Goal: Transaction & Acquisition: Purchase product/service

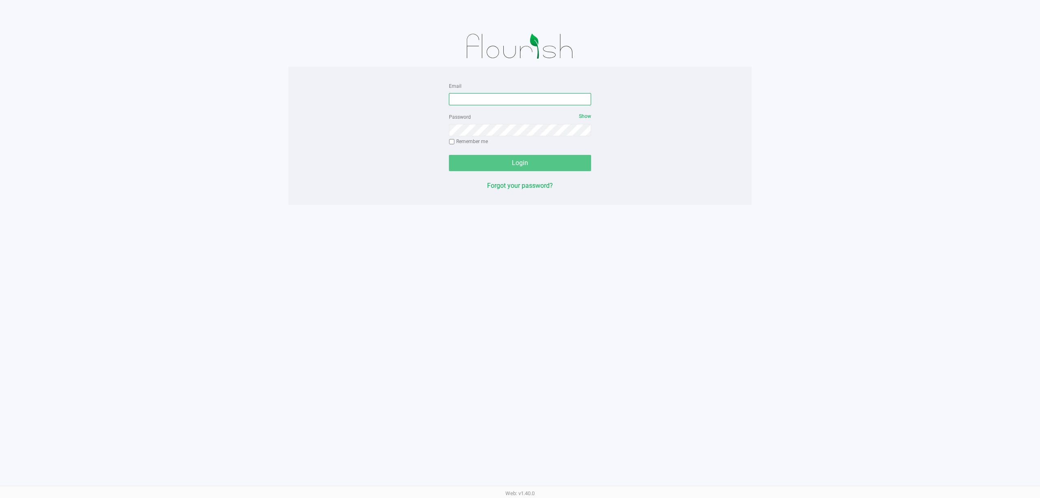
click at [467, 100] on input "Email" at bounding box center [520, 99] width 142 height 12
type input "siorio@liveparallel.com"
click at [449, 155] on button "Login" at bounding box center [520, 163] width 142 height 16
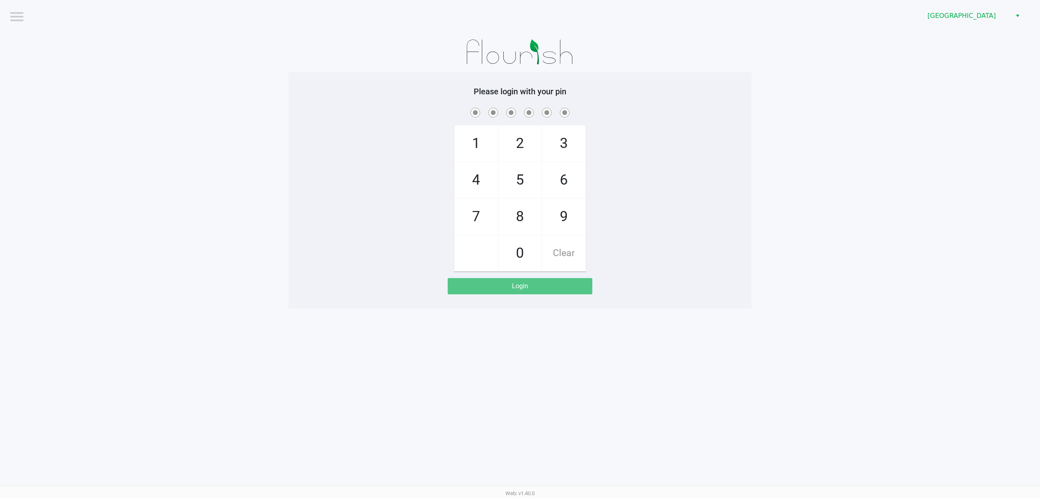
click at [711, 163] on div "1 4 7 2 5 8 0 3 6 9 Clear" at bounding box center [519, 188] width 463 height 165
click at [707, 150] on div "1 4 7 2 5 8 0 3 6 9 Clear" at bounding box center [519, 188] width 463 height 165
click at [245, 81] on app-pos-login-wrapper "Logout Port St. Lucie WC Please login with your pin 1 4 7 2 5 8 0 3 6 9 Clear L…" at bounding box center [520, 154] width 1040 height 308
checkbox input "true"
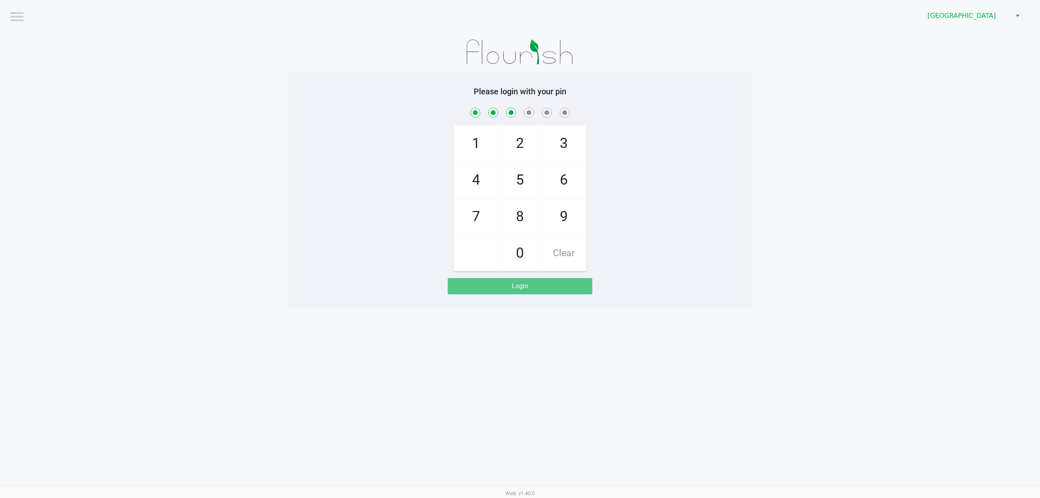
checkbox input "true"
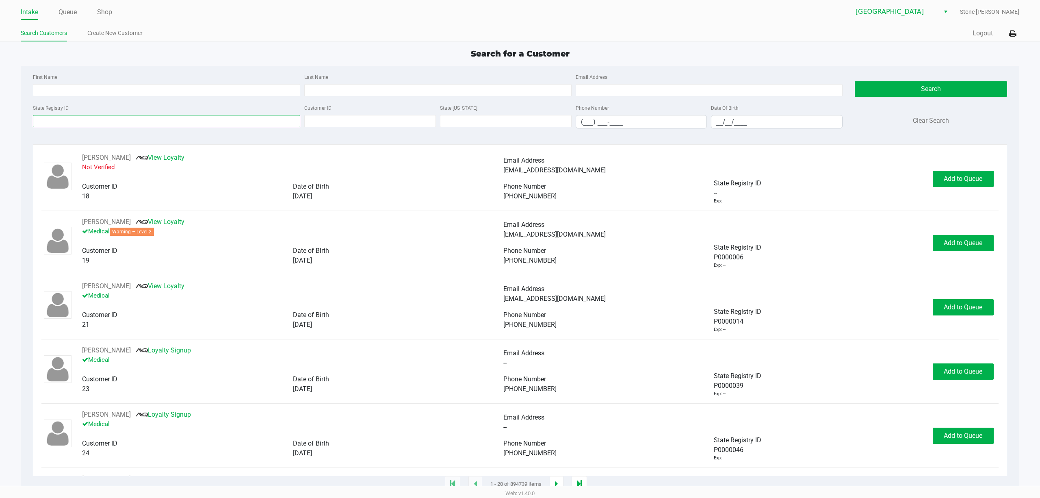
click at [66, 119] on input "State Registry ID" at bounding box center [166, 121] width 267 height 12
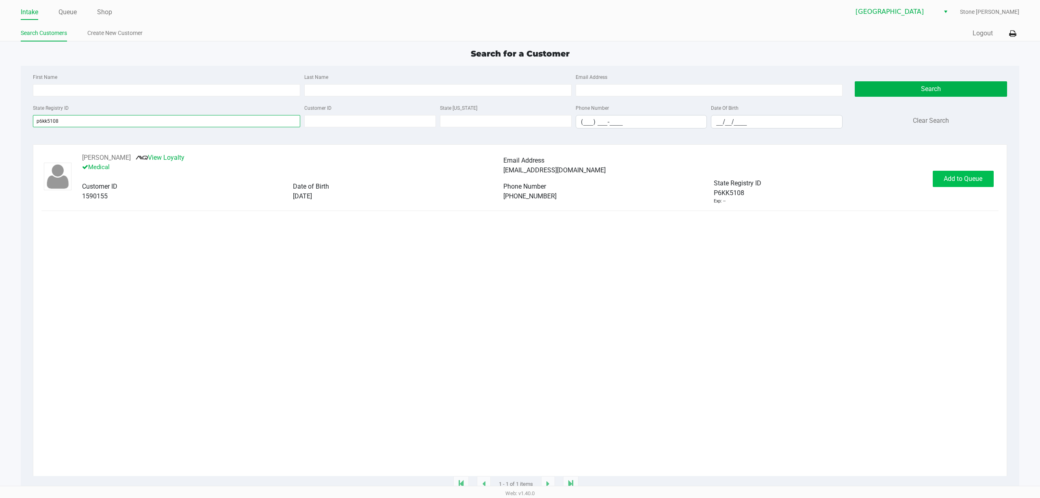
type input "p6kk5108"
click at [948, 182] on span "Add to Queue" at bounding box center [962, 179] width 39 height 8
click at [951, 182] on span "In Queue" at bounding box center [972, 179] width 68 height 8
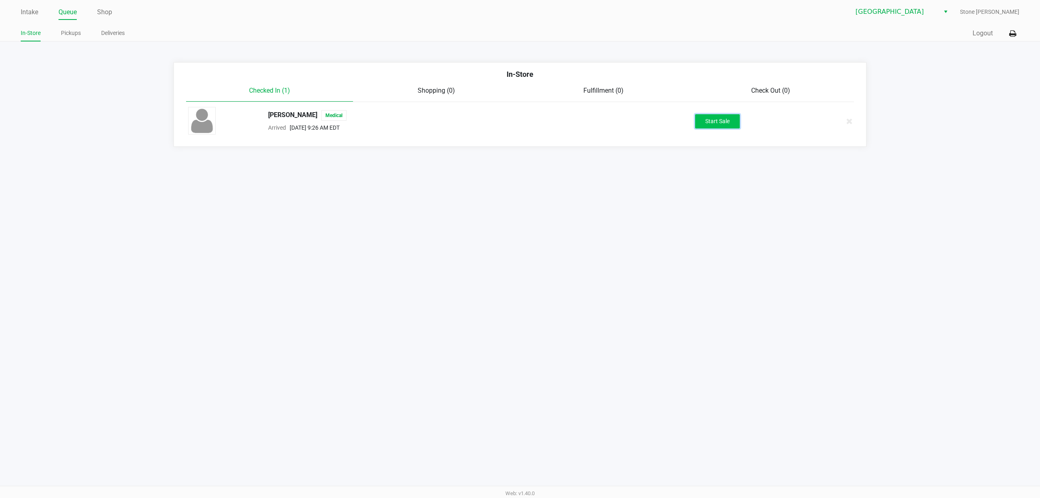
click at [725, 115] on button "Start Sale" at bounding box center [717, 121] width 45 height 14
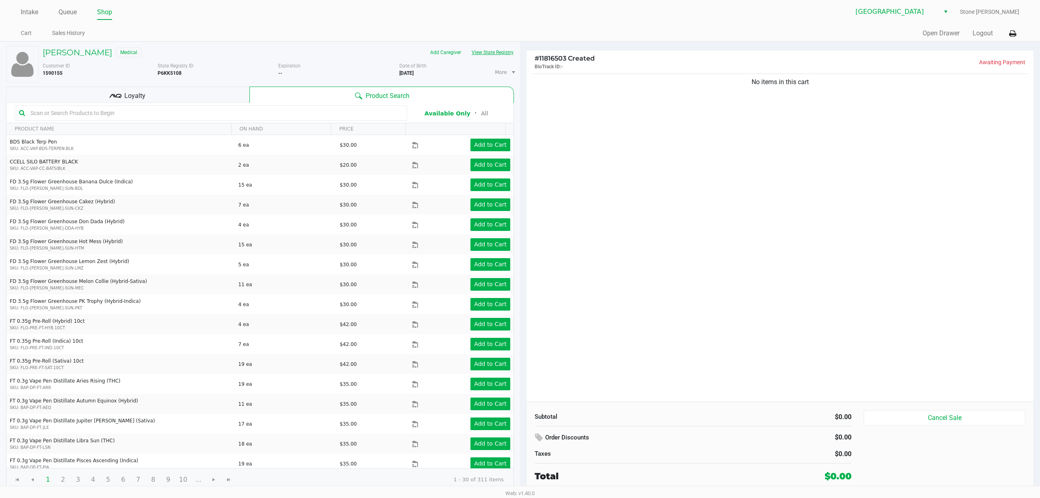
click at [489, 54] on button "View State Registry" at bounding box center [490, 52] width 48 height 13
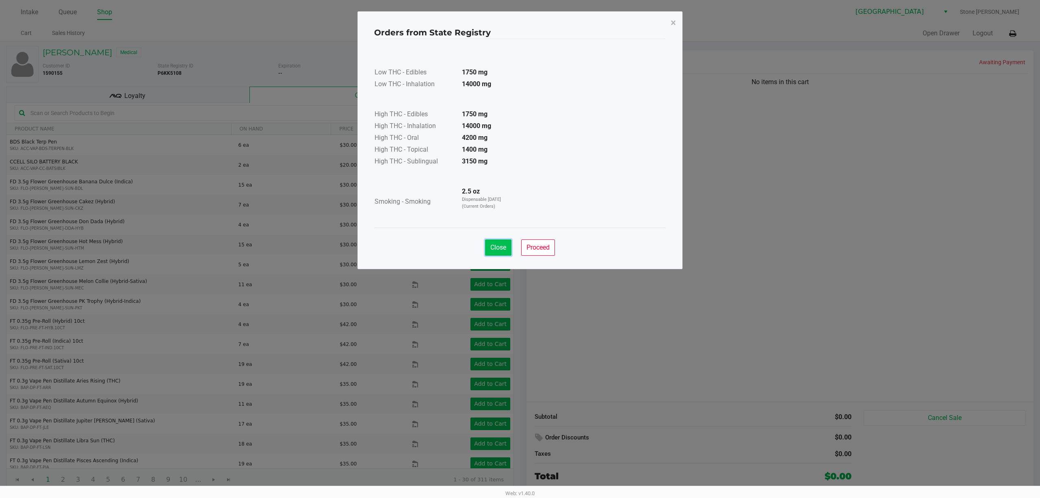
click at [498, 244] on span "Close" at bounding box center [498, 247] width 16 height 8
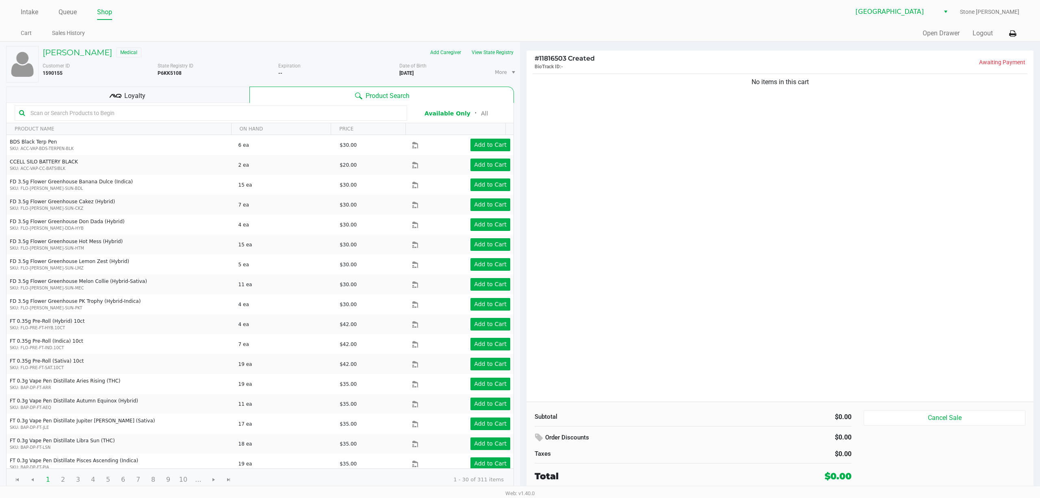
click at [632, 246] on div "No items in this cart" at bounding box center [779, 236] width 507 height 329
click at [488, 48] on button "View State Registry" at bounding box center [490, 52] width 48 height 13
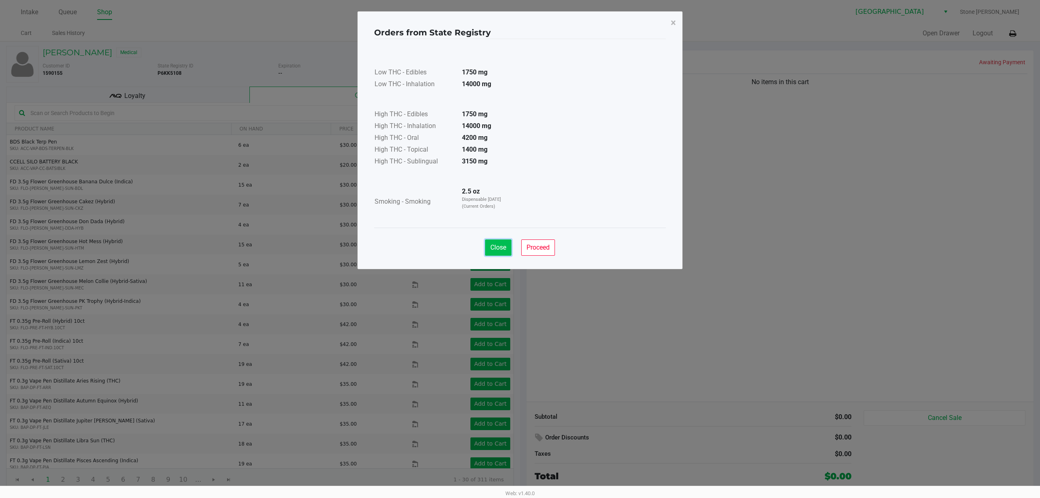
click at [490, 248] on span "Close" at bounding box center [498, 247] width 16 height 8
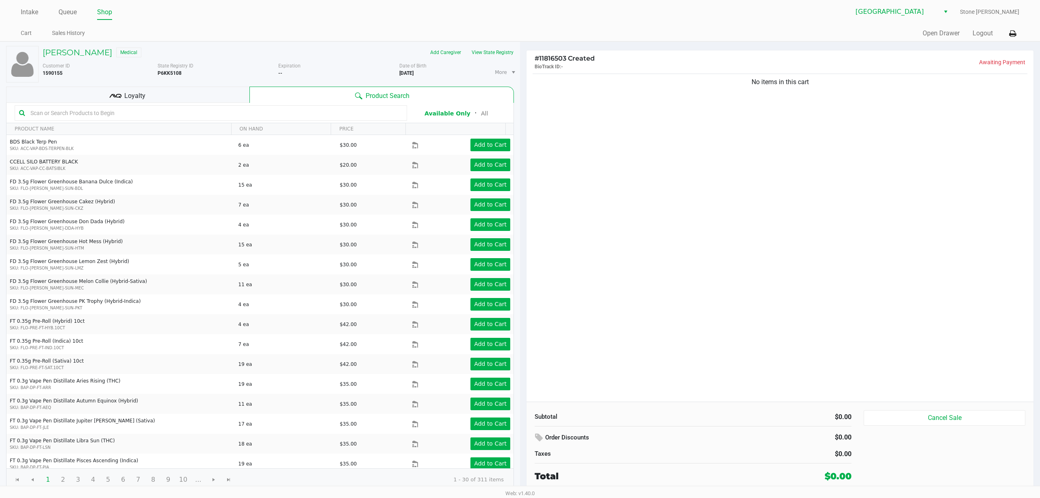
click at [865, 279] on div "No items in this cart" at bounding box center [779, 236] width 507 height 329
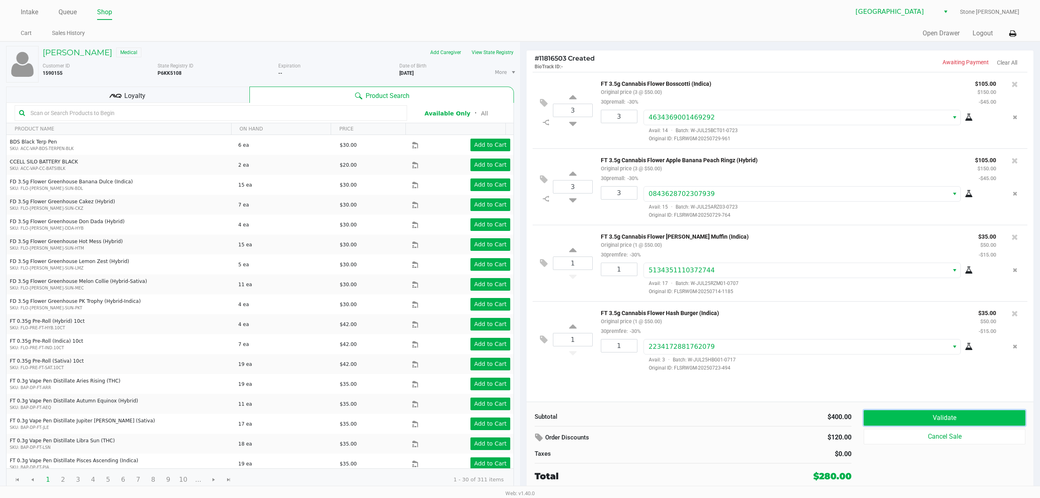
click at [945, 419] on button "Validate" at bounding box center [944, 417] width 162 height 15
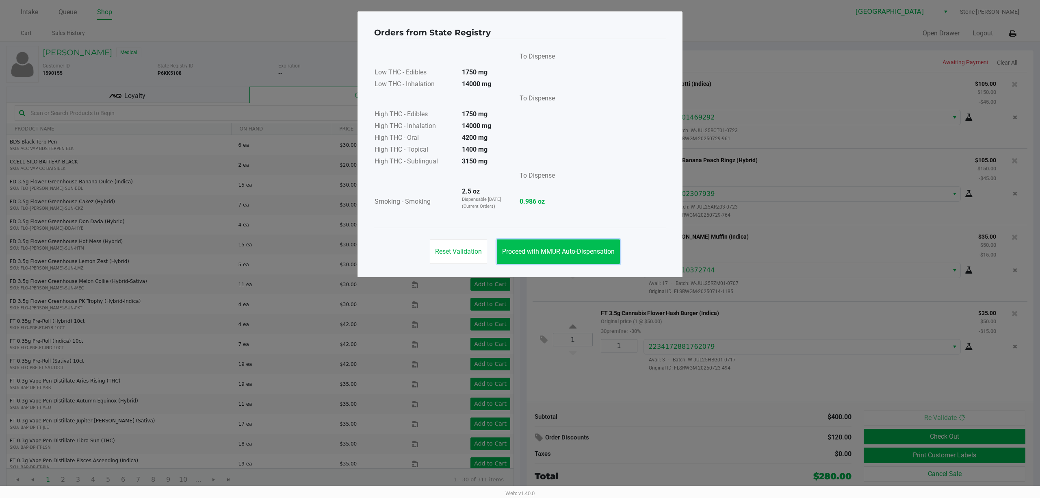
click at [592, 254] on span "Proceed with MMUR Auto-Dispensation" at bounding box center [558, 251] width 113 height 8
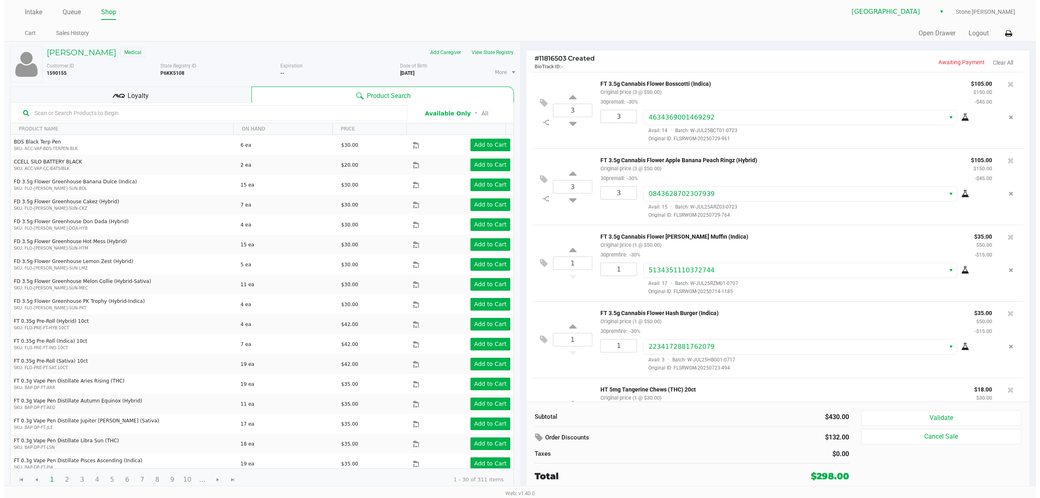
scroll to position [57, 0]
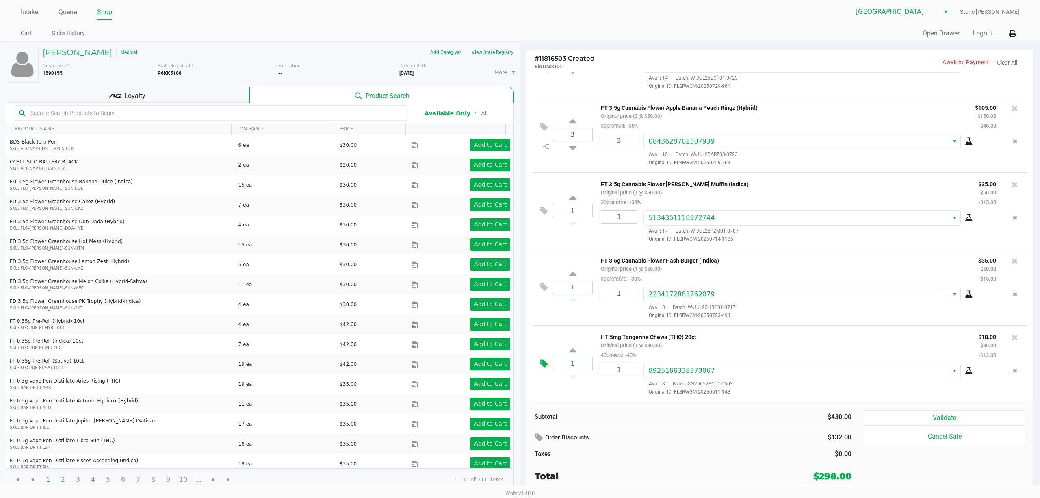
click at [540, 361] on icon at bounding box center [544, 363] width 8 height 9
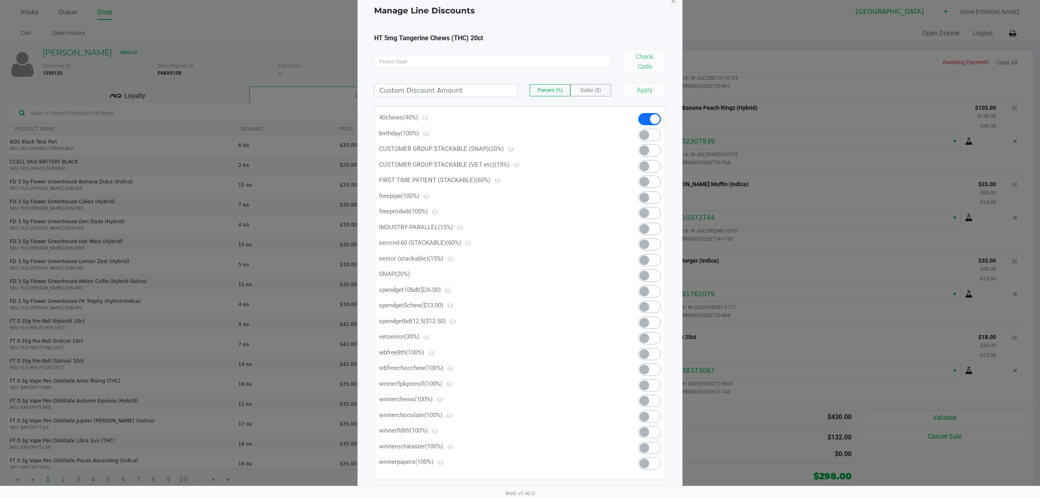
scroll to position [33, 0]
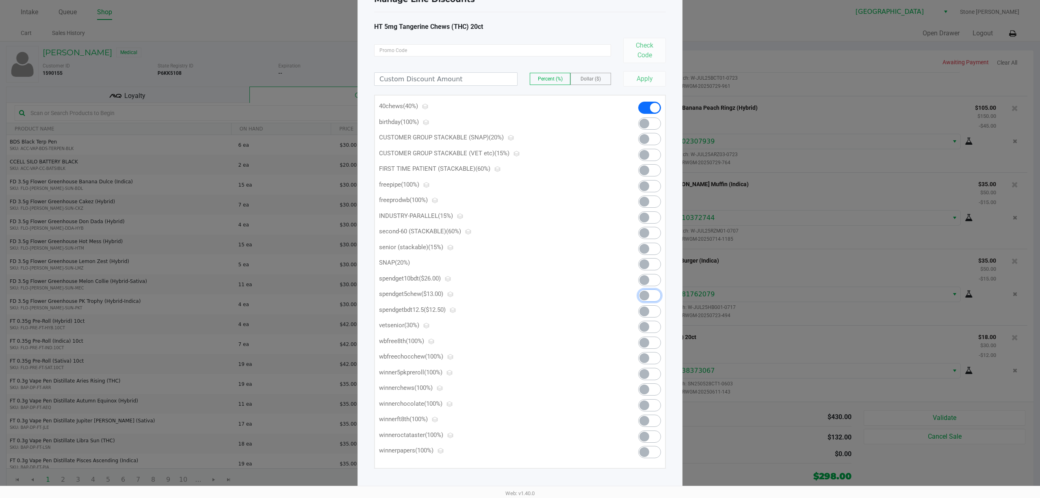
click at [653, 294] on span at bounding box center [649, 295] width 23 height 12
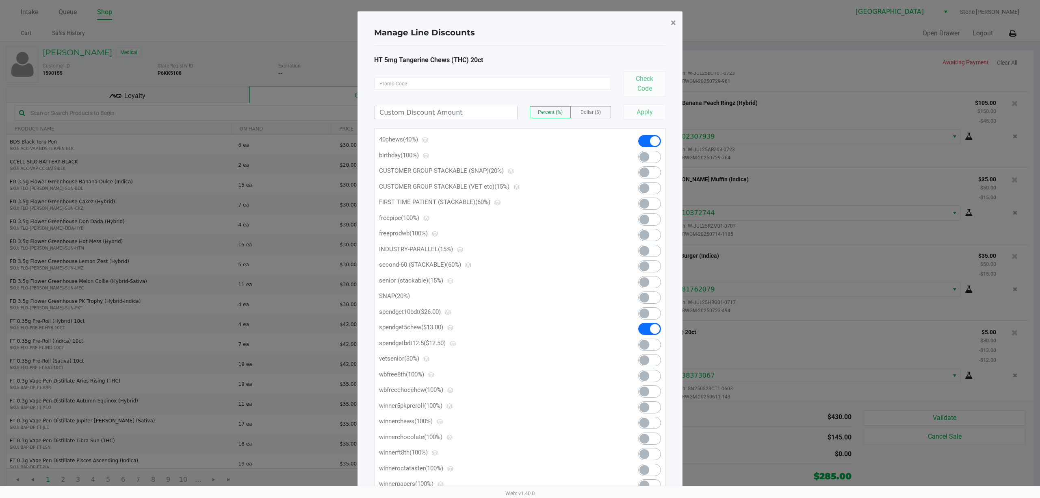
click at [677, 21] on button "×" at bounding box center [673, 22] width 18 height 23
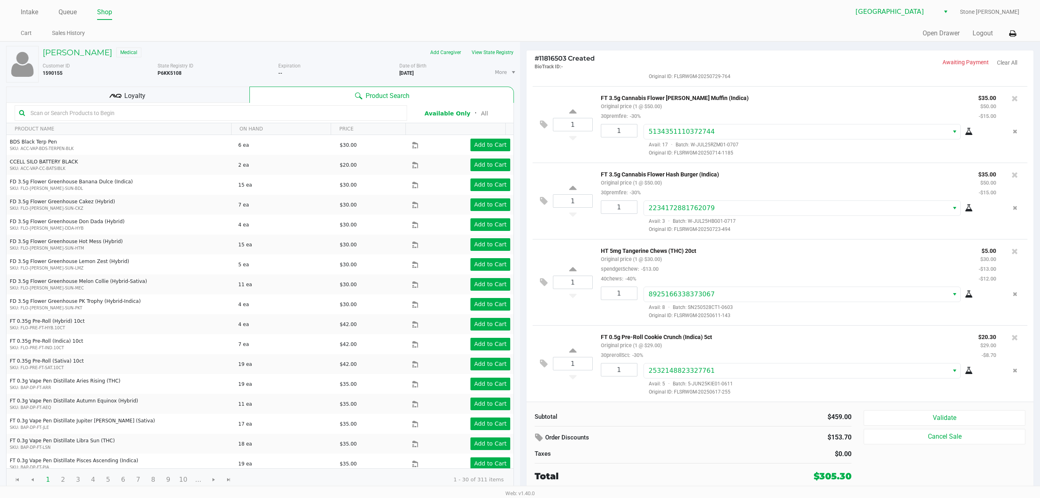
scroll to position [144, 0]
click at [543, 278] on icon at bounding box center [544, 281] width 8 height 9
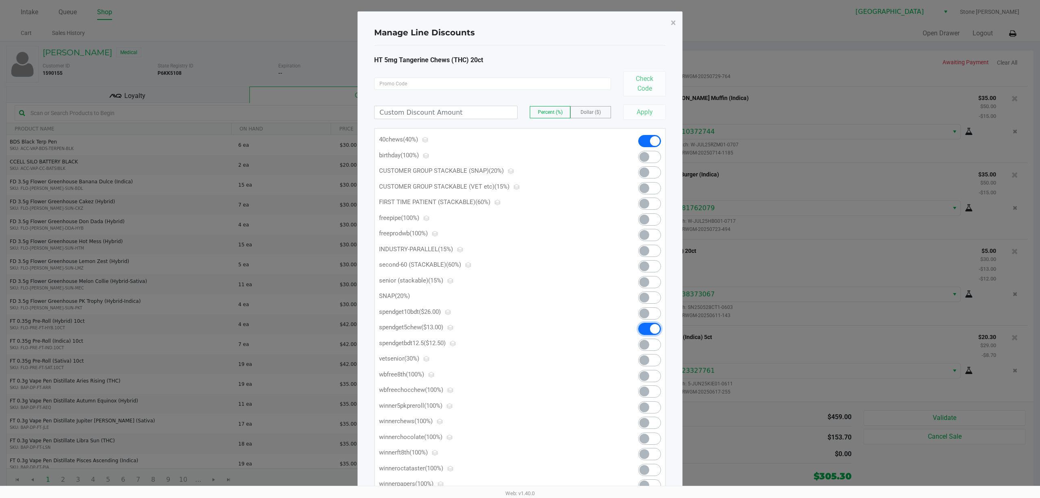
click at [649, 327] on span at bounding box center [649, 328] width 23 height 12
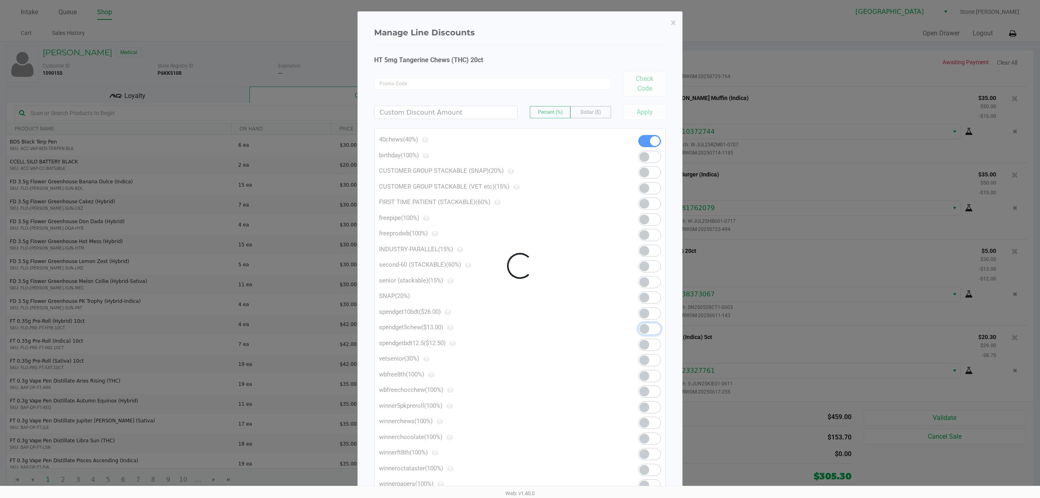
scroll to position [135, 0]
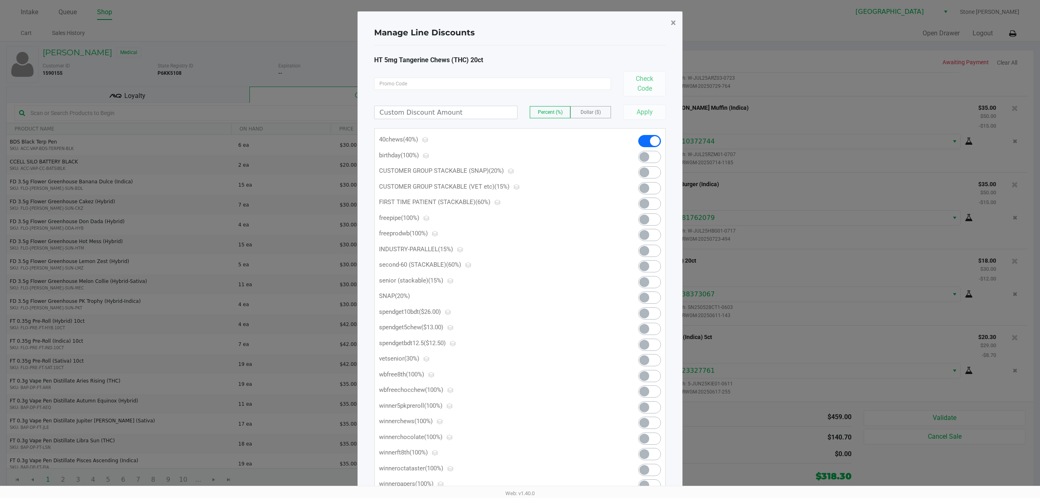
click at [673, 24] on span "×" at bounding box center [673, 22] width 5 height 11
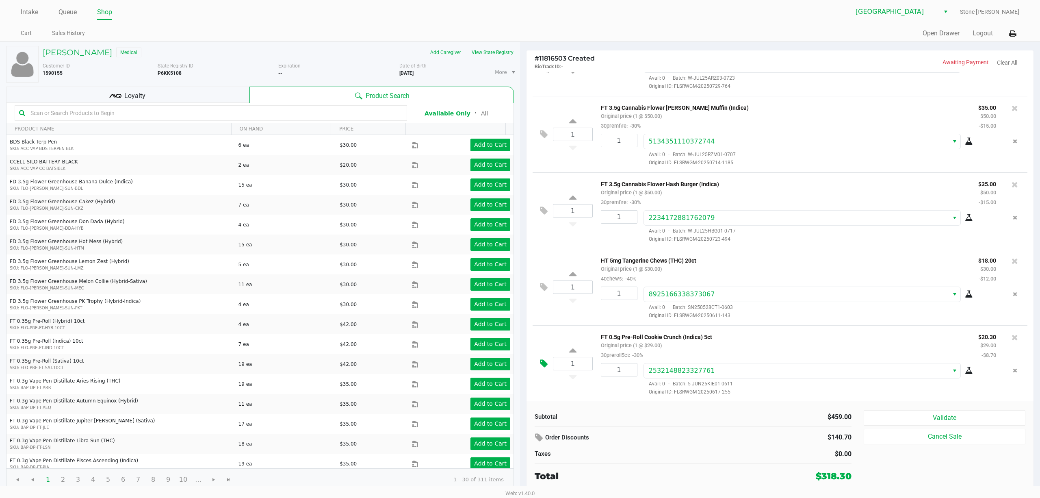
click at [547, 358] on button at bounding box center [546, 363] width 14 height 19
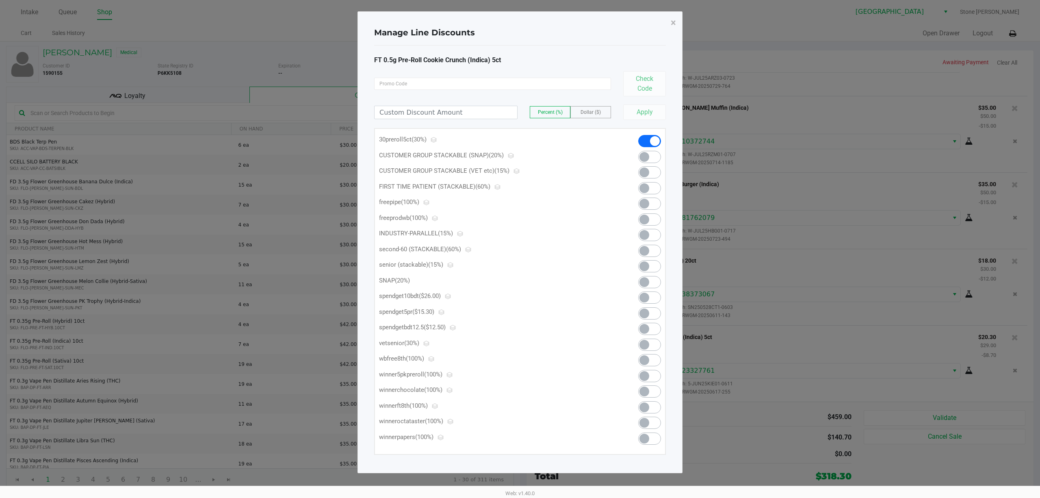
click at [648, 310] on span at bounding box center [644, 313] width 10 height 10
click at [671, 29] on button "×" at bounding box center [673, 22] width 18 height 23
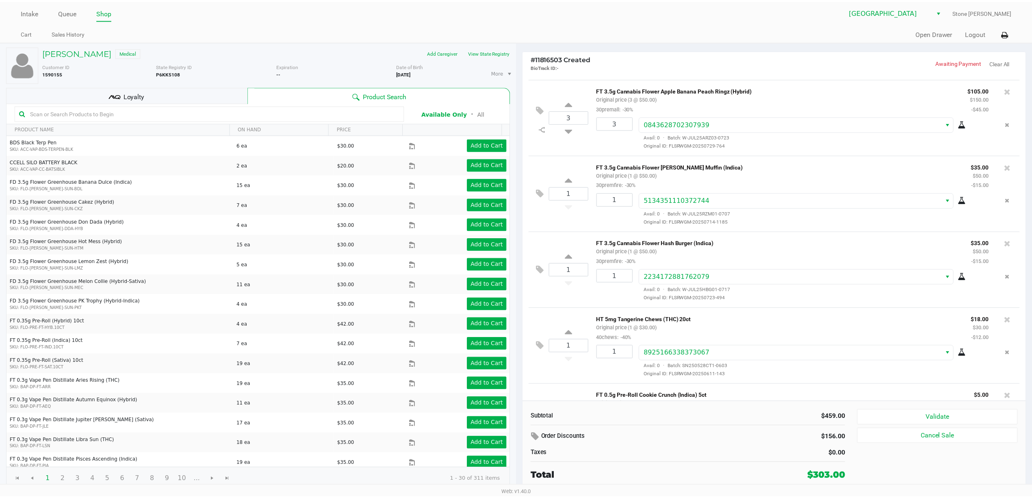
scroll to position [0, 0]
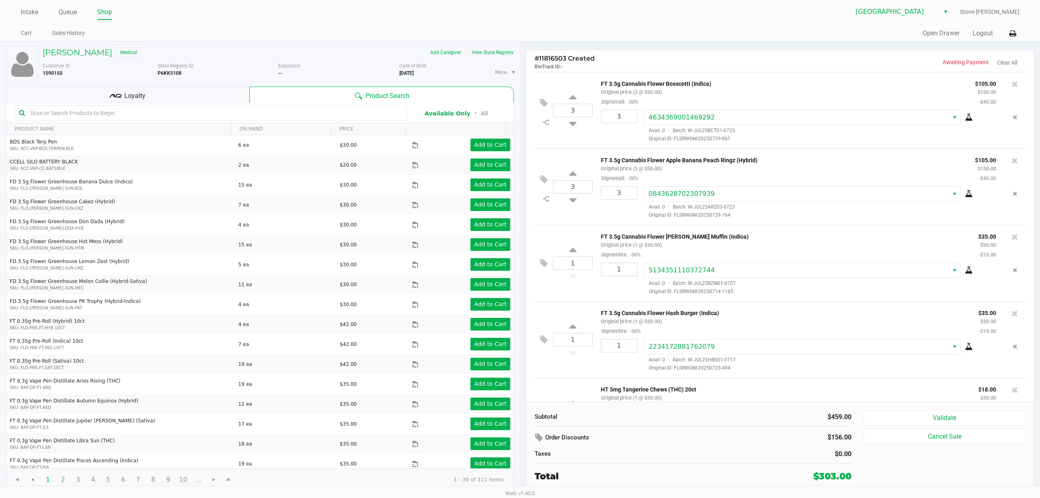
click at [124, 93] on span "Loyalty" at bounding box center [134, 96] width 21 height 10
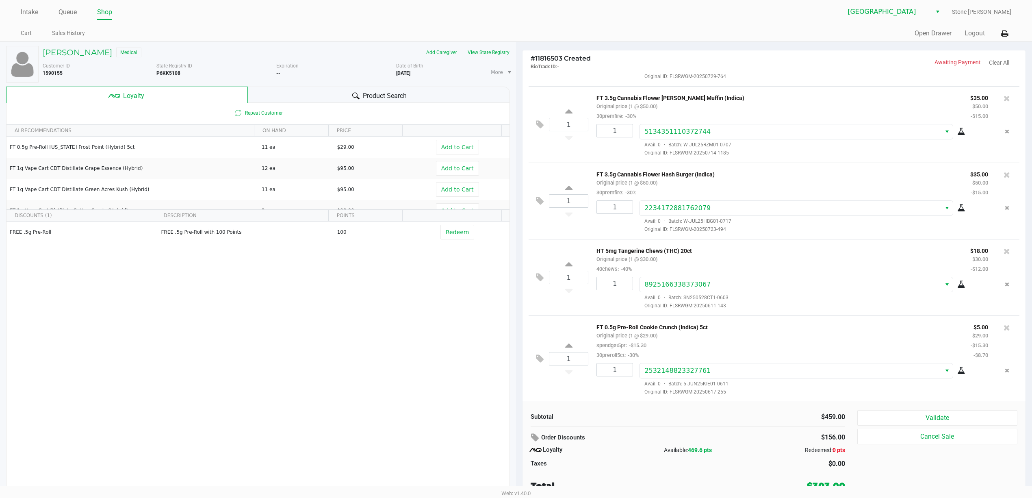
scroll to position [5, 0]
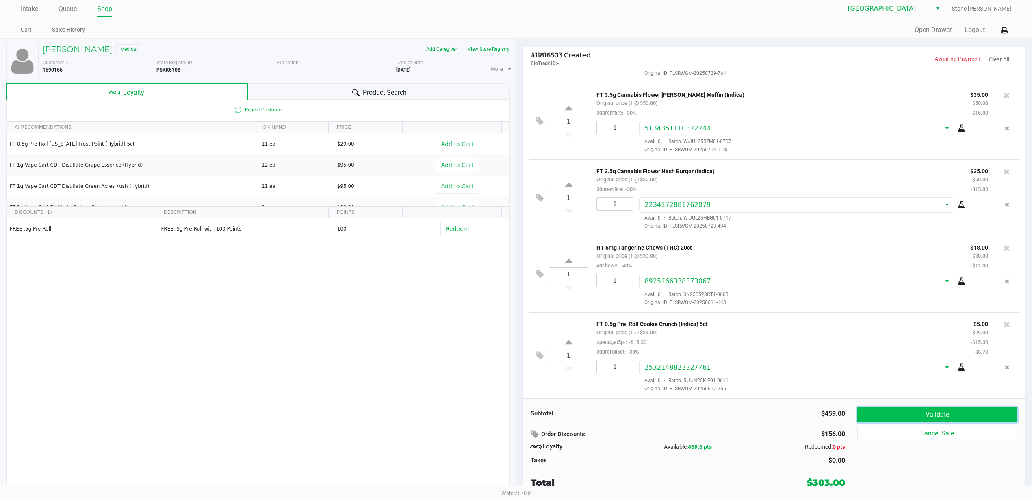
click at [948, 410] on button "Validate" at bounding box center [937, 414] width 160 height 15
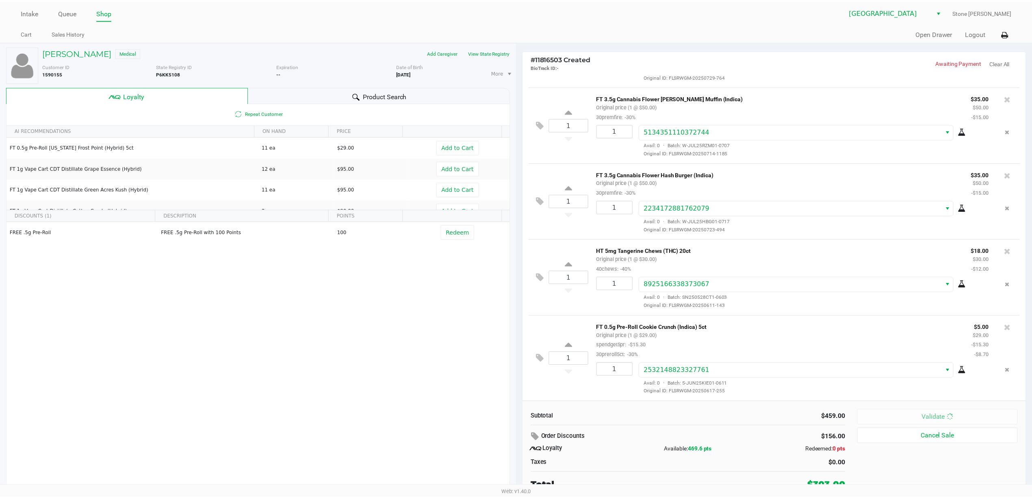
scroll to position [145, 0]
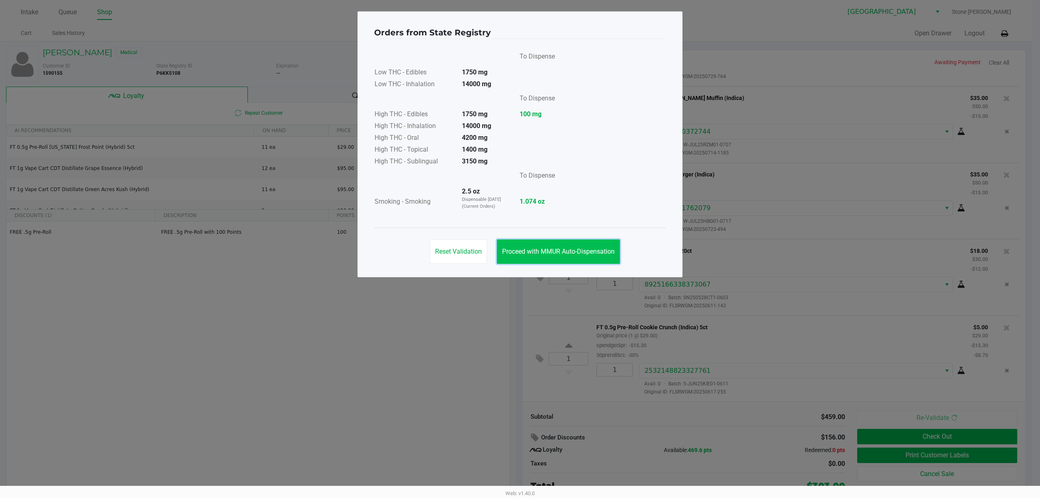
click at [590, 249] on span "Proceed with MMUR Auto-Dispensation" at bounding box center [558, 251] width 113 height 8
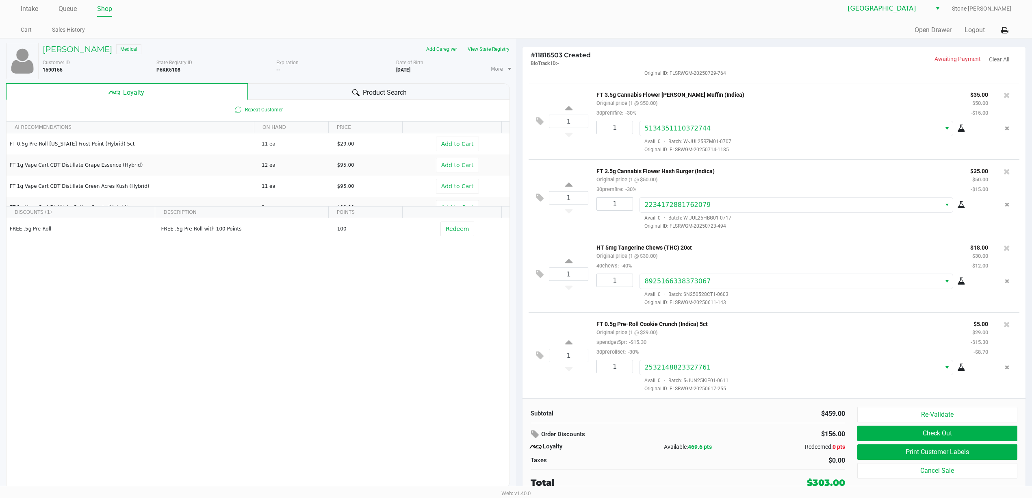
scroll to position [144, 0]
click at [919, 455] on button "Print Customer Labels" at bounding box center [937, 451] width 160 height 15
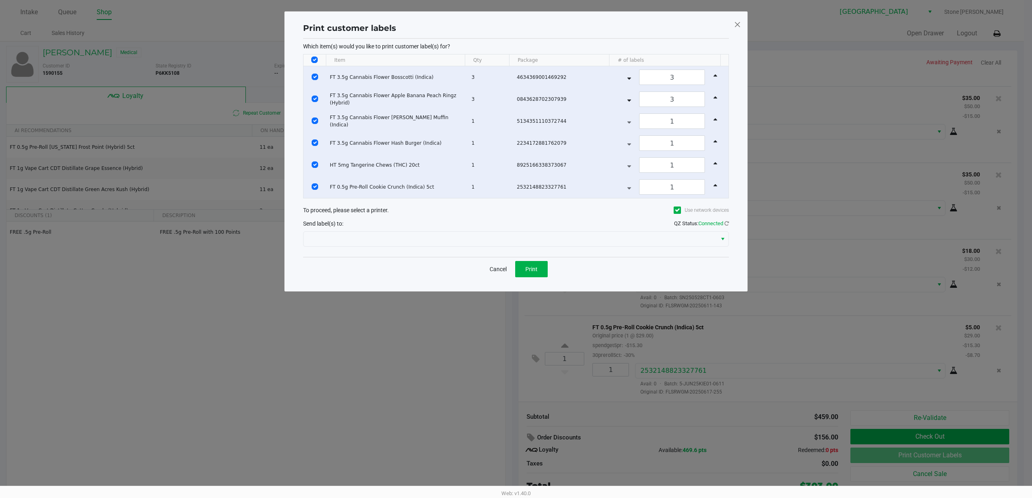
scroll to position [0, 0]
click at [531, 272] on span "Print" at bounding box center [535, 269] width 12 height 6
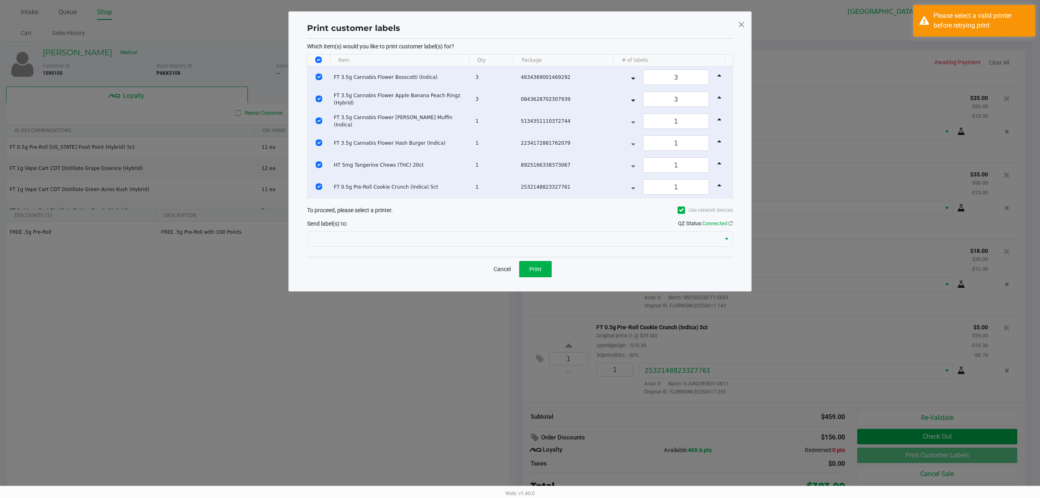
click at [520, 251] on div "Which item(s) would you like to print customer label(s) for? Item Qty Package #…" at bounding box center [520, 148] width 426 height 218
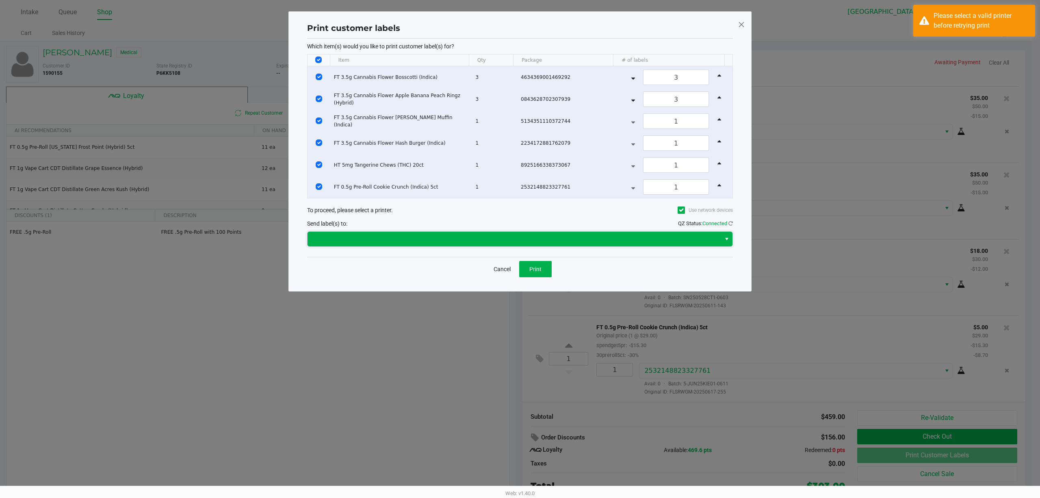
drag, startPoint x: 483, startPoint y: 240, endPoint x: 426, endPoint y: 246, distance: 57.5
click at [482, 240] on span at bounding box center [513, 239] width 403 height 10
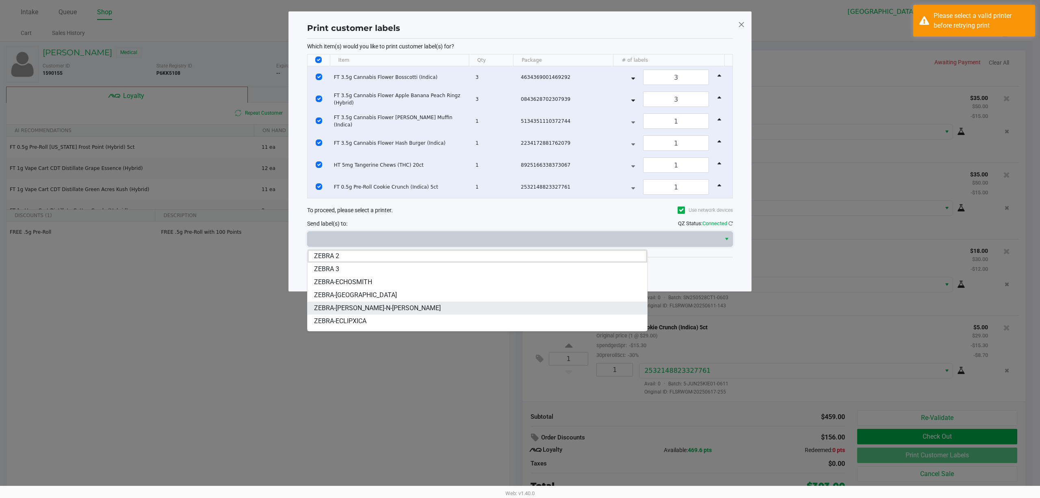
click at [353, 309] on span "ZEBRA-ED-EDD-N-EDDY" at bounding box center [377, 308] width 127 height 10
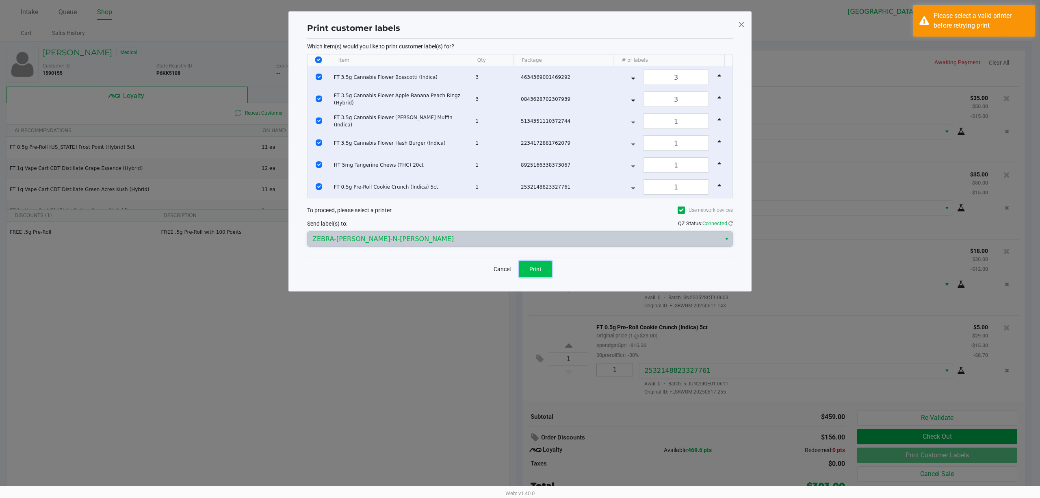
click at [532, 275] on button "Print" at bounding box center [535, 269] width 32 height 16
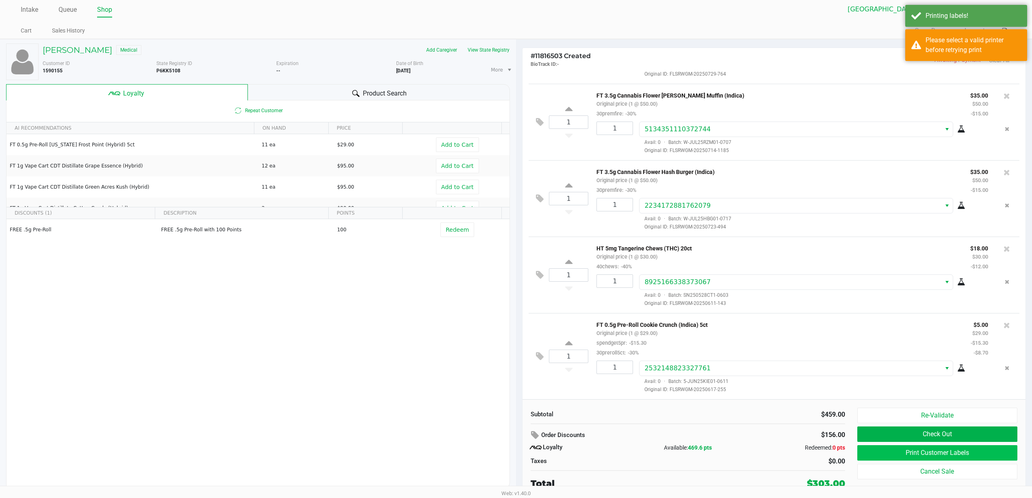
scroll to position [5, 0]
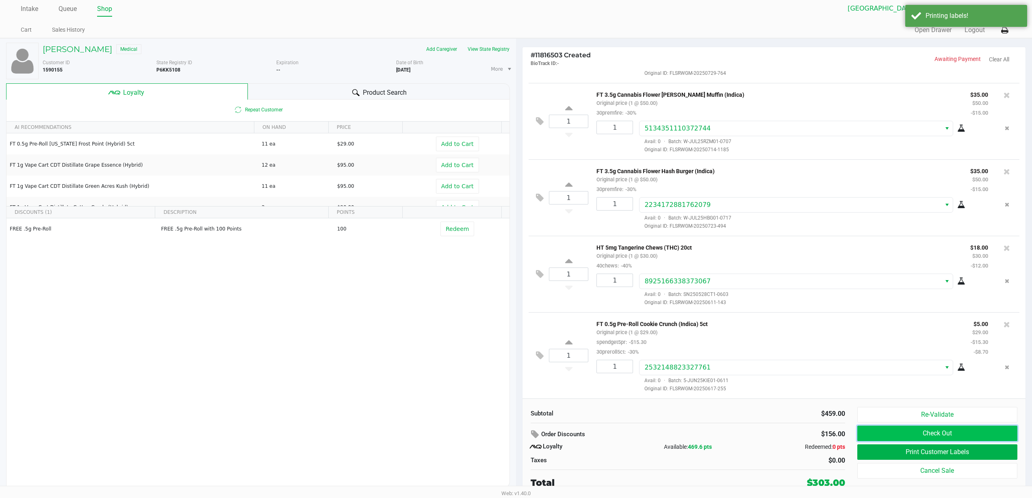
click at [951, 435] on button "Check Out" at bounding box center [937, 432] width 160 height 15
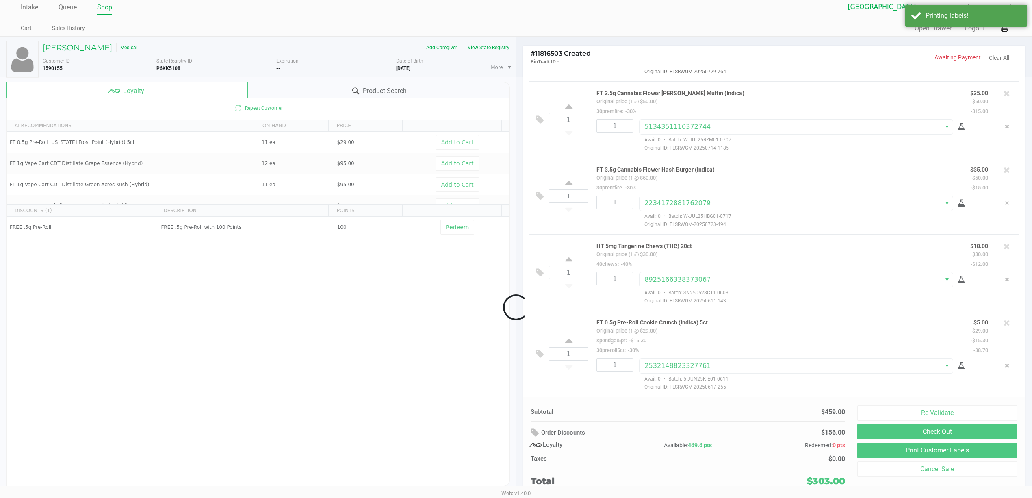
scroll to position [145, 0]
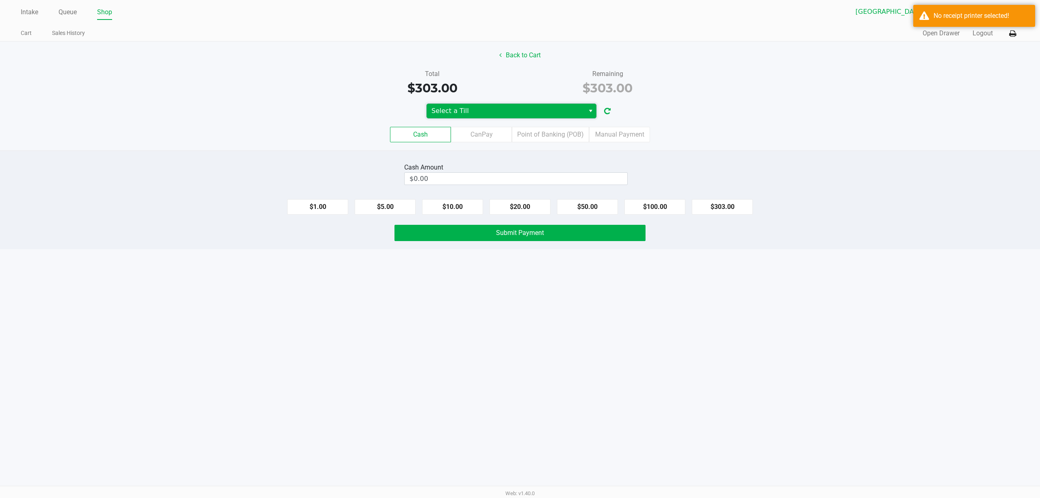
click at [539, 110] on span "Select a Till" at bounding box center [505, 111] width 148 height 10
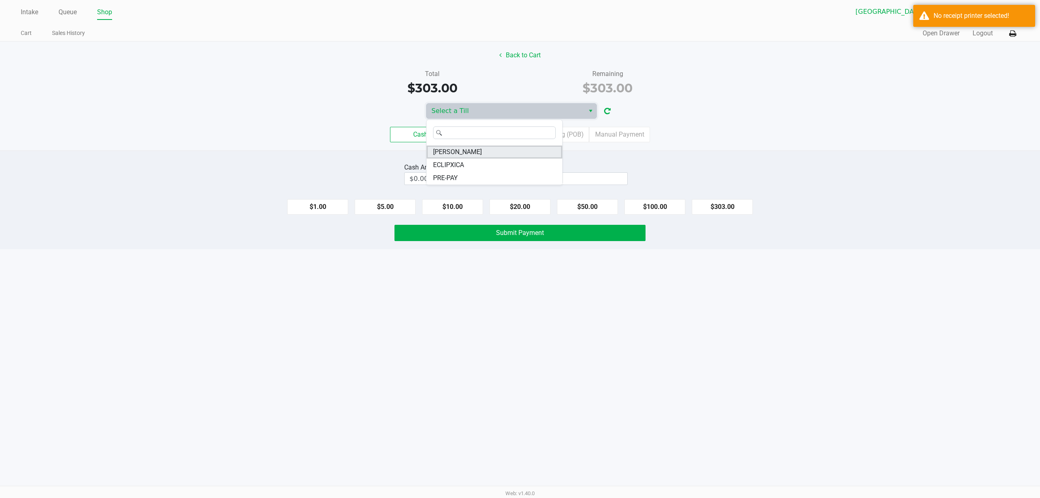
click at [456, 156] on span "ED-EDD-EDDY" at bounding box center [457, 152] width 49 height 10
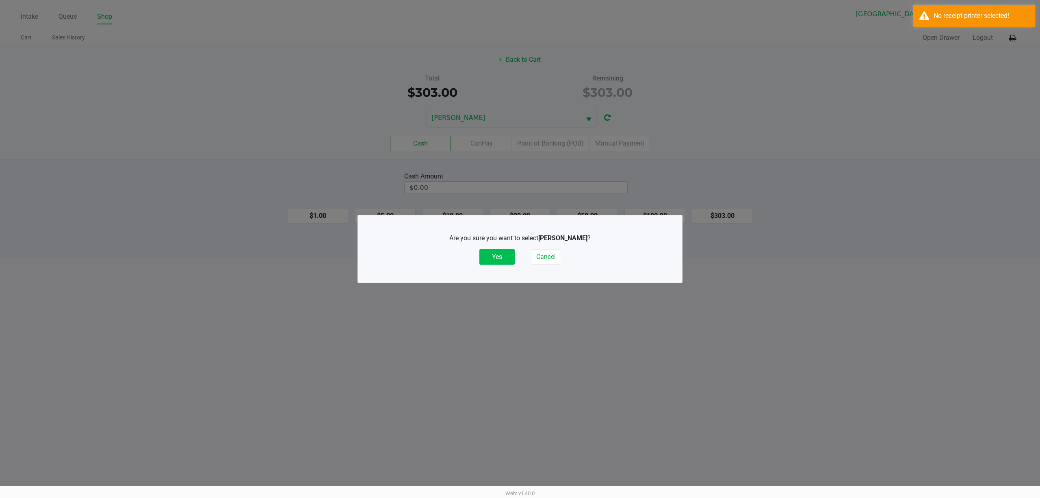
click at [493, 256] on button "Yes" at bounding box center [496, 256] width 35 height 15
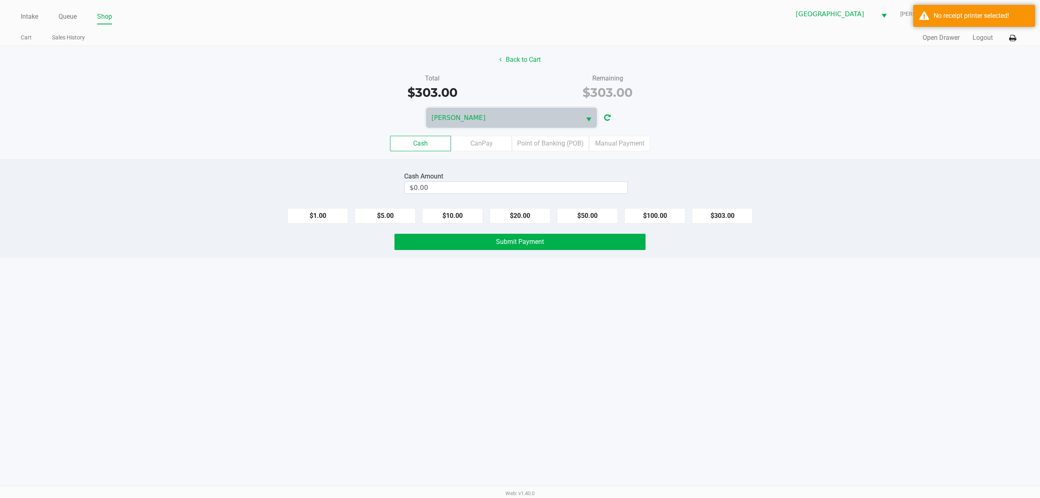
click at [572, 148] on label "Point of Banking (POB)" at bounding box center [550, 143] width 77 height 15
click at [0, 0] on 7 "Point of Banking (POB)" at bounding box center [0, 0] width 0 height 0
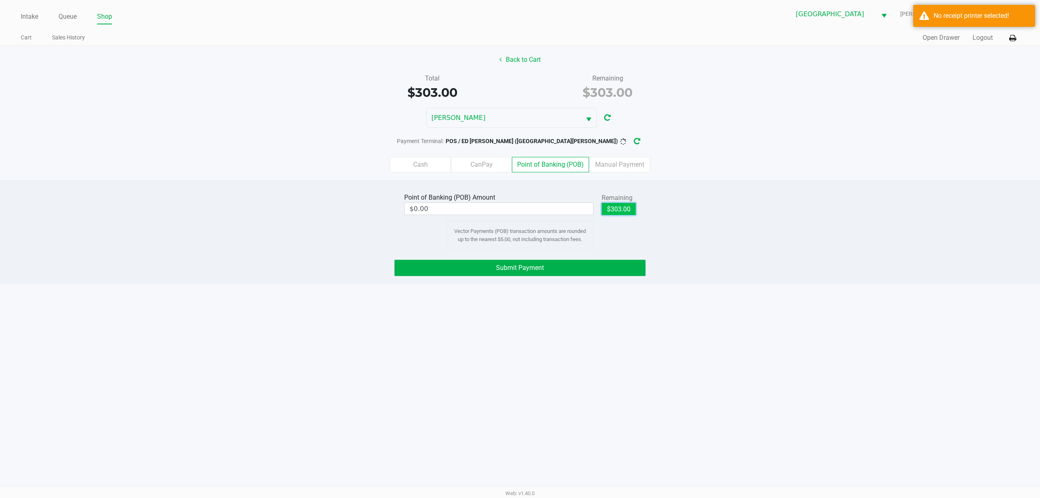
click at [610, 207] on button "$303.00" at bounding box center [618, 209] width 34 height 12
type input "$303.00"
click at [535, 265] on button "Submit Payment" at bounding box center [519, 268] width 251 height 16
click at [640, 142] on icon "button" at bounding box center [643, 141] width 7 height 6
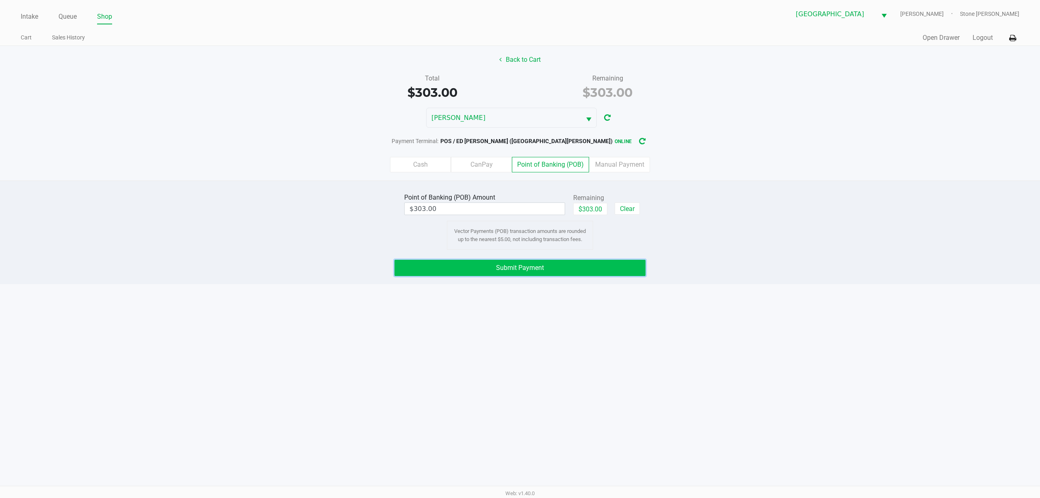
click at [498, 270] on span "Submit Payment" at bounding box center [520, 268] width 48 height 8
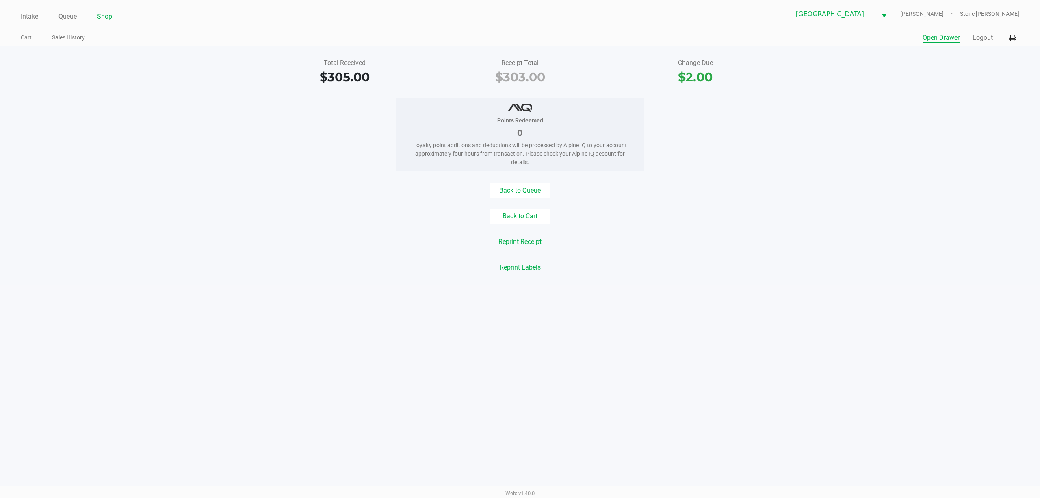
click at [930, 34] on button "Open Drawer" at bounding box center [940, 38] width 37 height 10
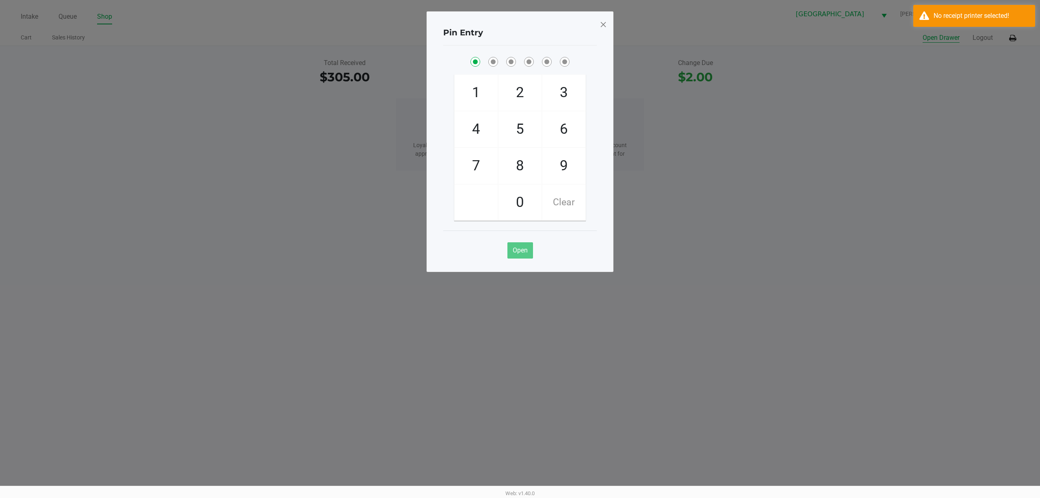
checkbox input "true"
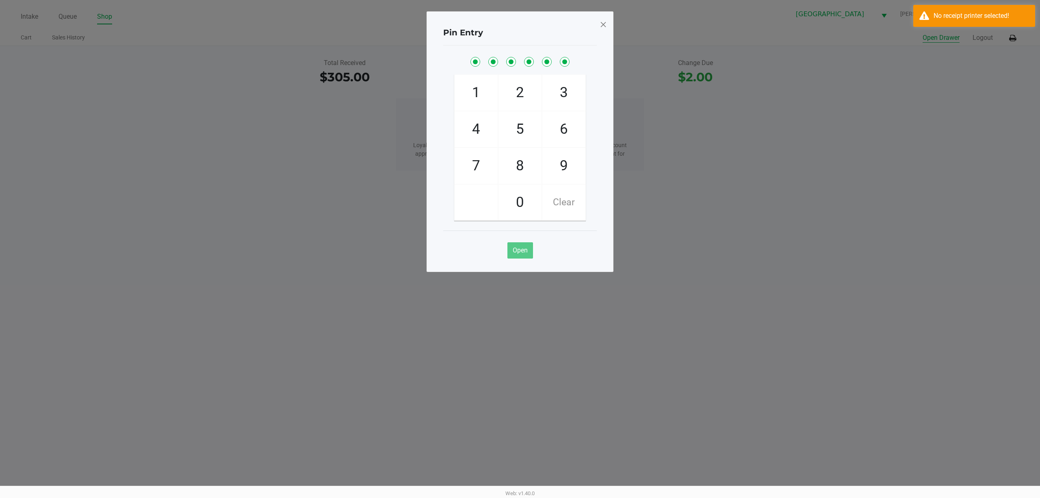
checkbox input "true"
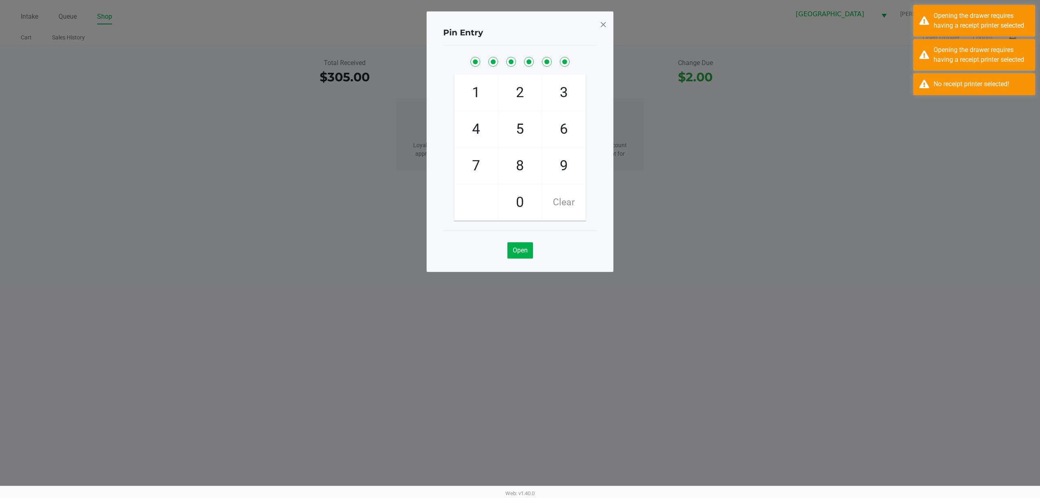
drag, startPoint x: 606, startPoint y: 23, endPoint x: 629, endPoint y: 26, distance: 23.0
click at [605, 23] on span at bounding box center [602, 24] width 7 height 13
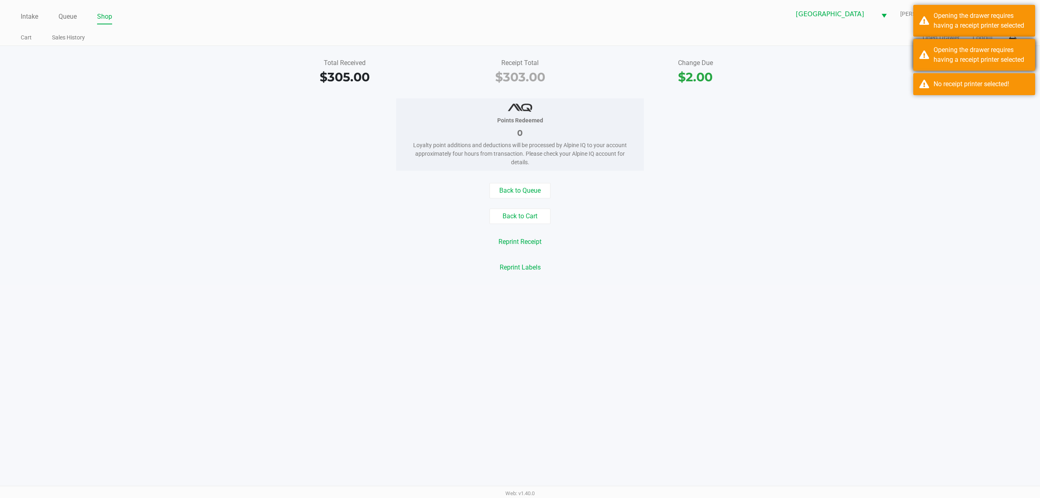
drag, startPoint x: 964, startPoint y: 90, endPoint x: 947, endPoint y: 49, distance: 44.1
click at [961, 86] on div "No receipt printer selected!" at bounding box center [974, 84] width 122 height 22
click at [947, 49] on div "Opening the drawer requires having a receipt printer selected" at bounding box center [980, 54] width 95 height 19
click at [946, 20] on div "Opening the drawer requires having a receipt printer selected" at bounding box center [980, 20] width 95 height 19
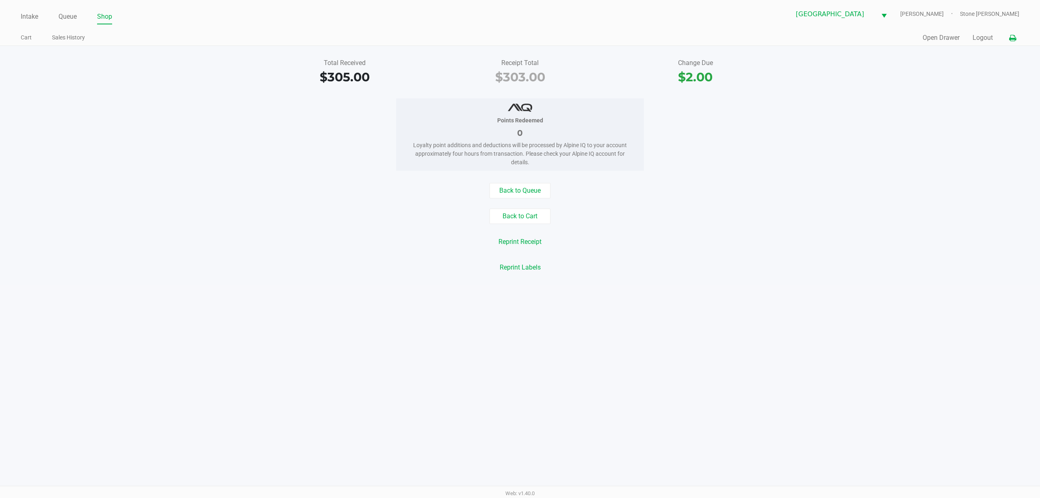
click at [1013, 37] on icon at bounding box center [1012, 38] width 7 height 6
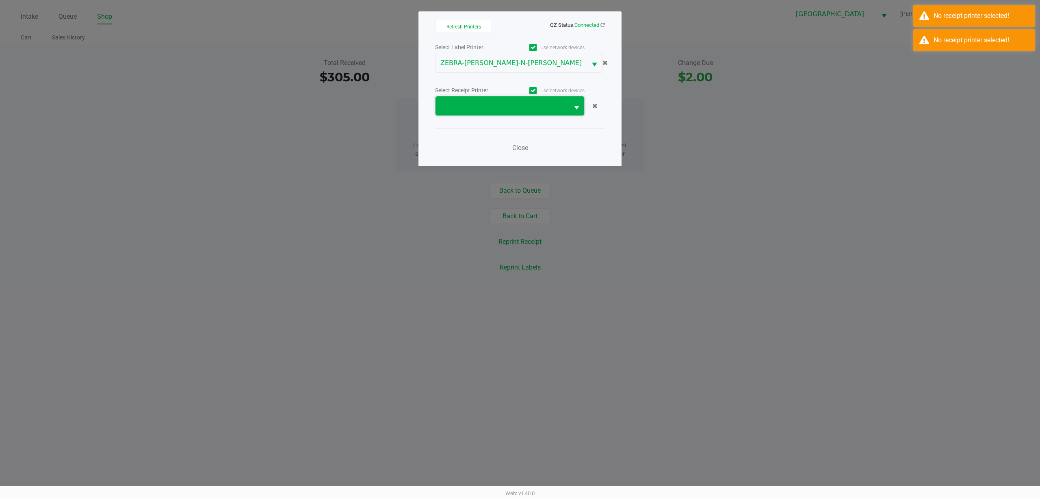
click at [563, 111] on span at bounding box center [501, 106] width 123 height 10
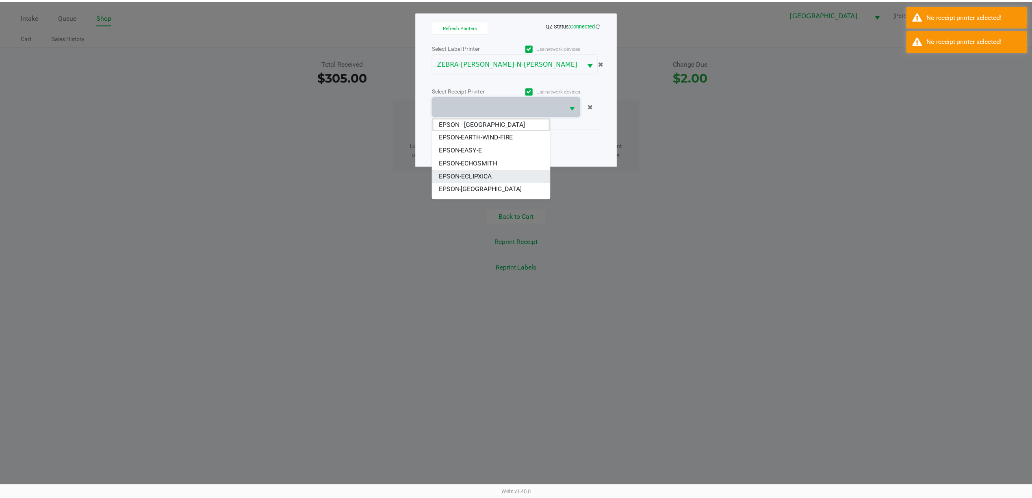
scroll to position [10, 0]
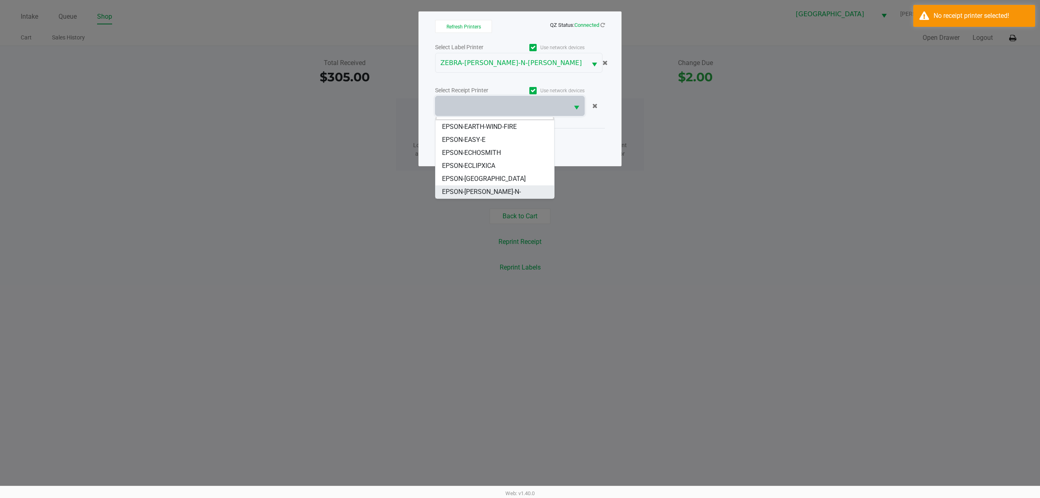
click at [474, 194] on span "EPSON-ED-EDD-N-EDDY" at bounding box center [495, 196] width 106 height 19
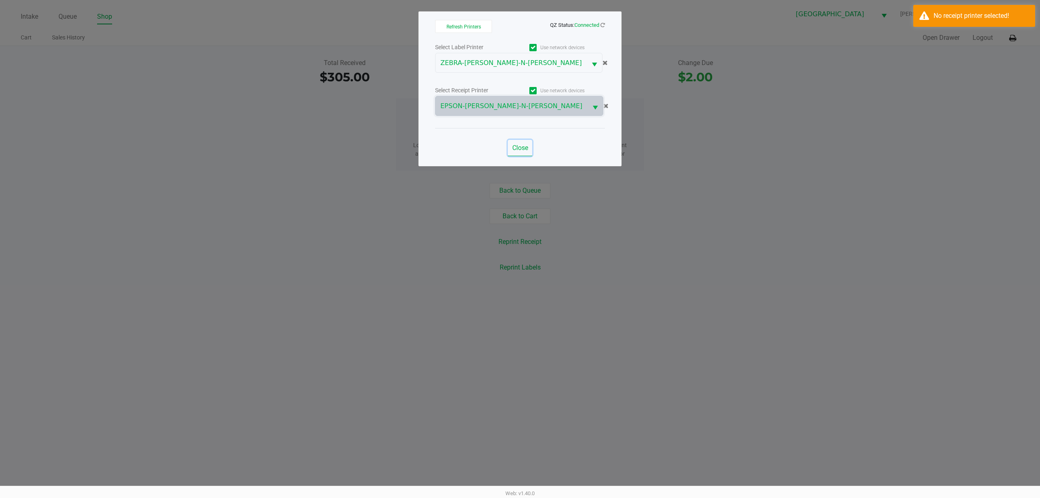
click at [521, 148] on span "Close" at bounding box center [520, 148] width 16 height 8
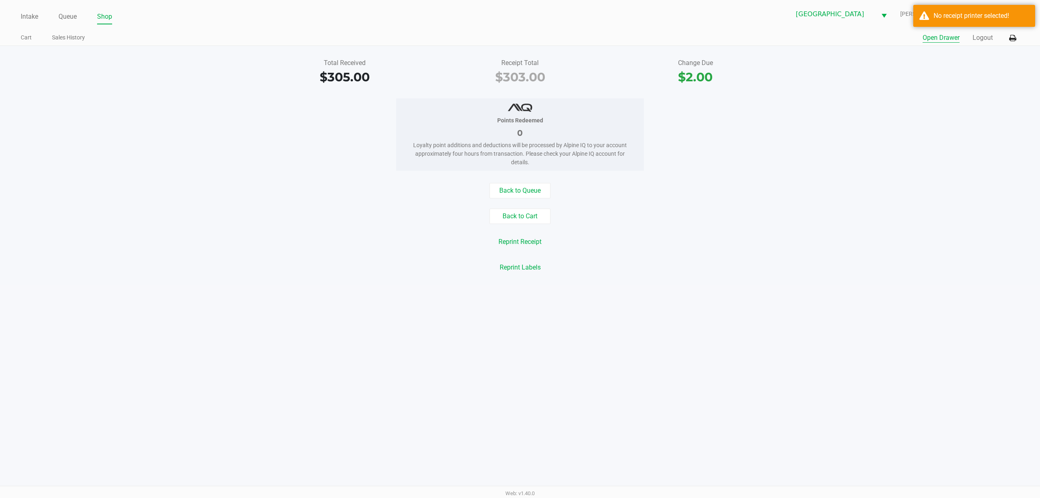
click at [936, 42] on button "Open Drawer" at bounding box center [940, 38] width 37 height 10
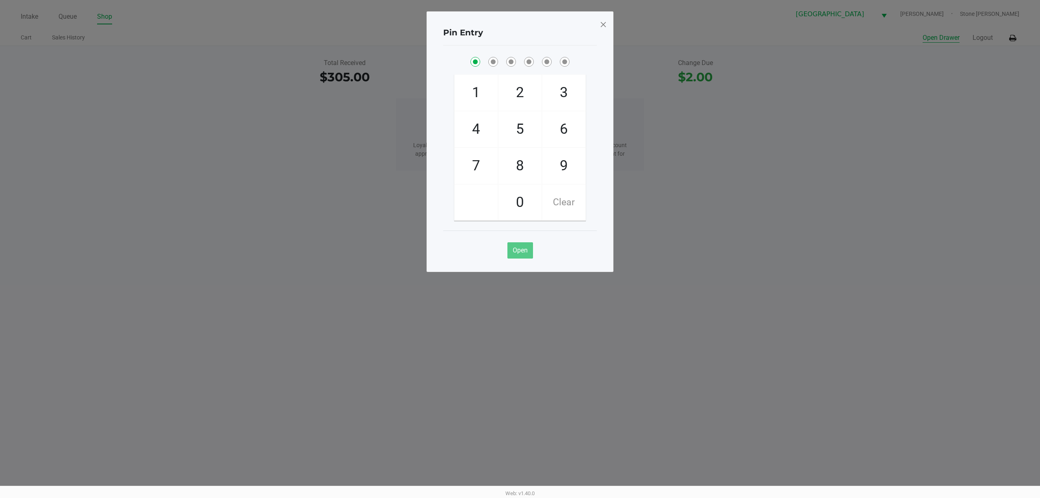
checkbox input "true"
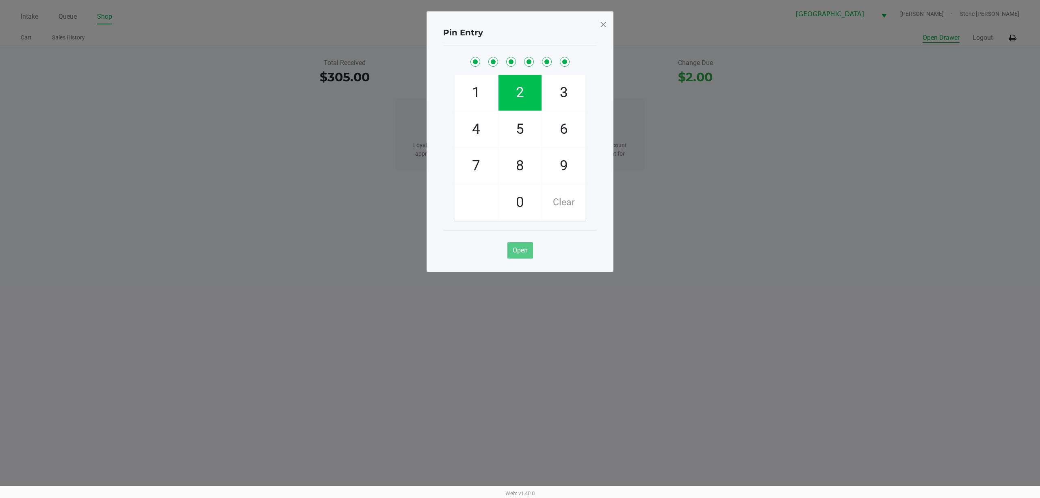
checkbox input "true"
click at [600, 25] on span at bounding box center [602, 24] width 7 height 13
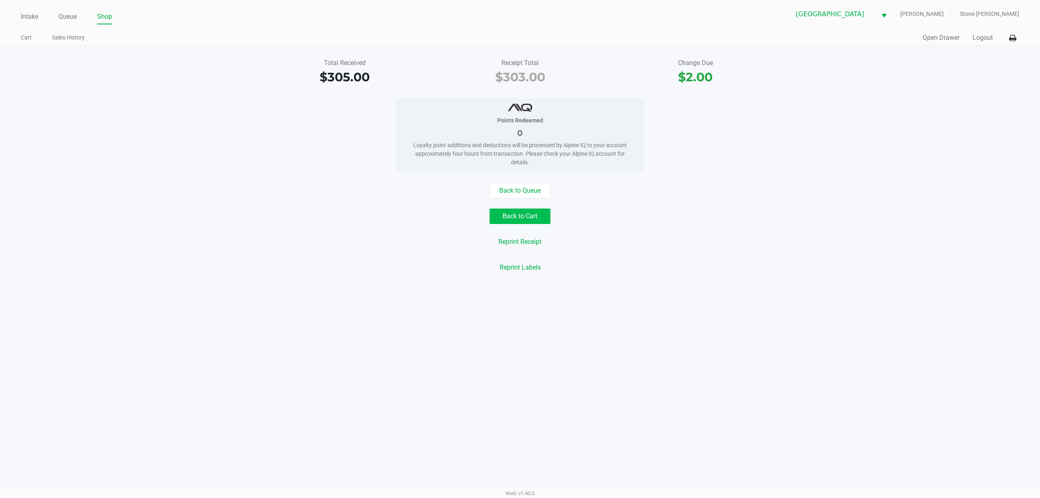
click at [524, 218] on button "Back to Cart" at bounding box center [519, 215] width 61 height 15
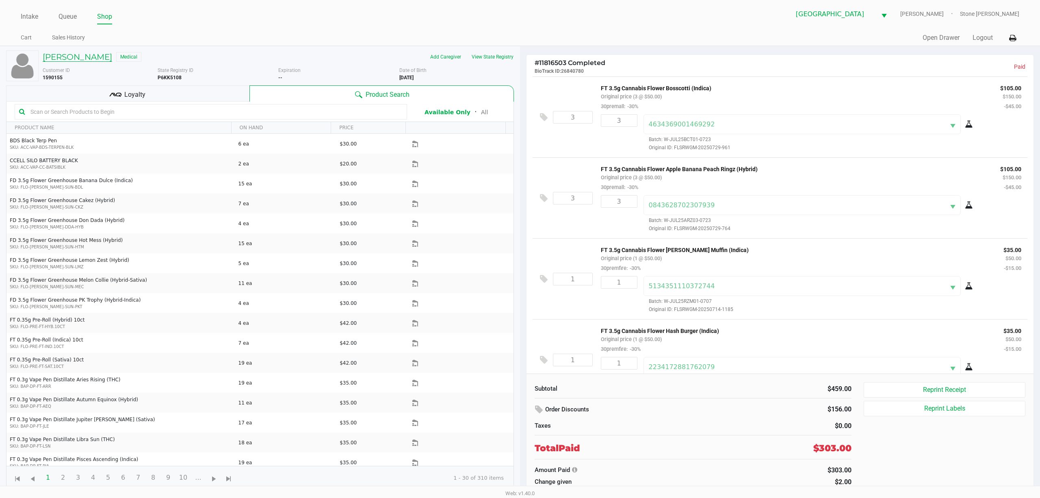
click at [93, 56] on h5 "SHELLEY BROWN" at bounding box center [77, 57] width 69 height 10
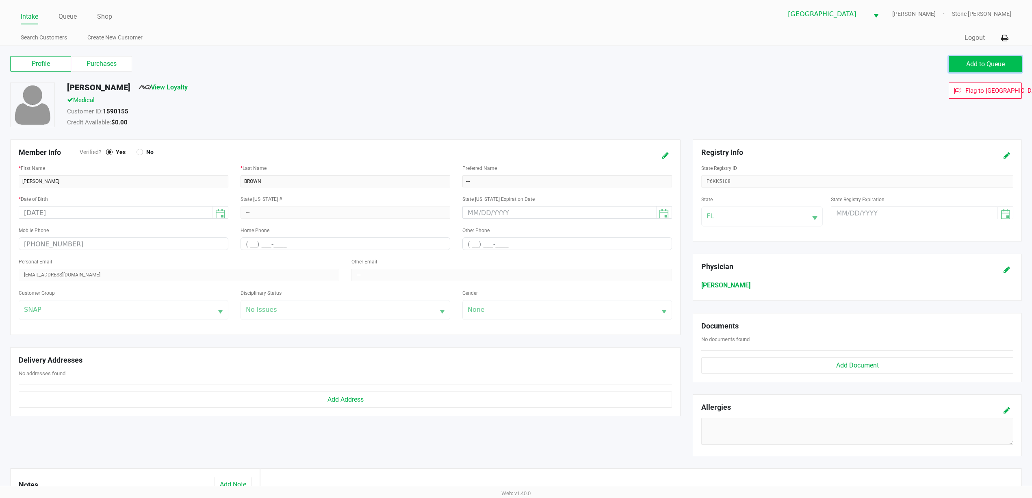
click at [984, 67] on span "Add to Queue" at bounding box center [985, 64] width 39 height 8
click at [112, 61] on label "Purchases" at bounding box center [101, 63] width 61 height 15
click at [0, 0] on 1 "Purchases" at bounding box center [0, 0] width 0 height 0
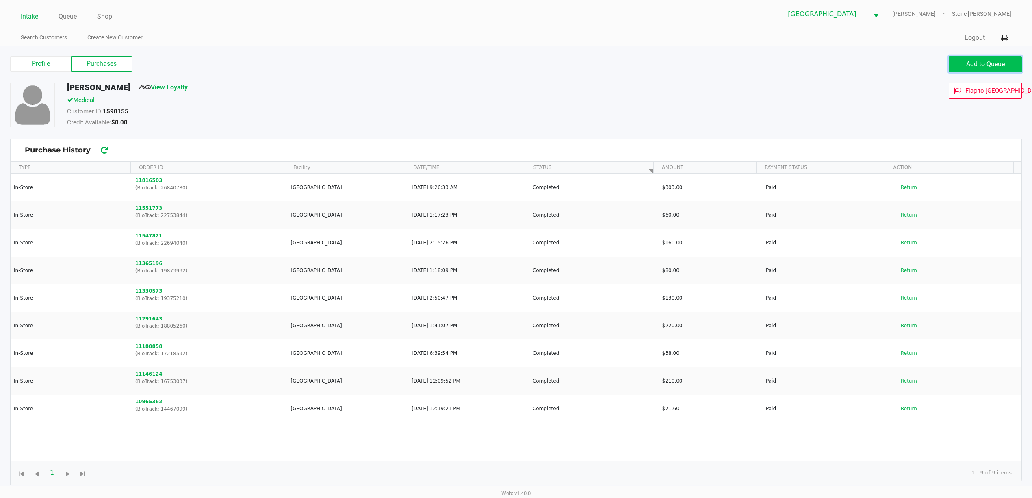
click at [966, 67] on span "Add to Queue" at bounding box center [985, 64] width 39 height 8
drag, startPoint x: 63, startPoint y: 5, endPoint x: 63, endPoint y: 15, distance: 10.2
click at [63, 7] on div "Intake Queue Shop Port St. Lucie WC ED-EDD-EDDY Stone Iorio" at bounding box center [516, 14] width 990 height 20
click at [63, 18] on link "Queue" at bounding box center [67, 16] width 18 height 11
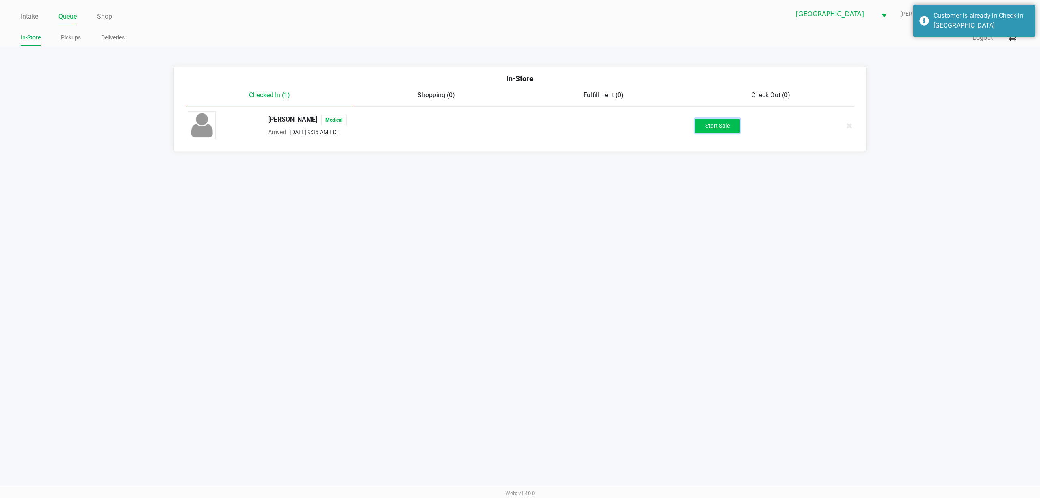
click at [705, 121] on button "Start Sale" at bounding box center [717, 126] width 45 height 14
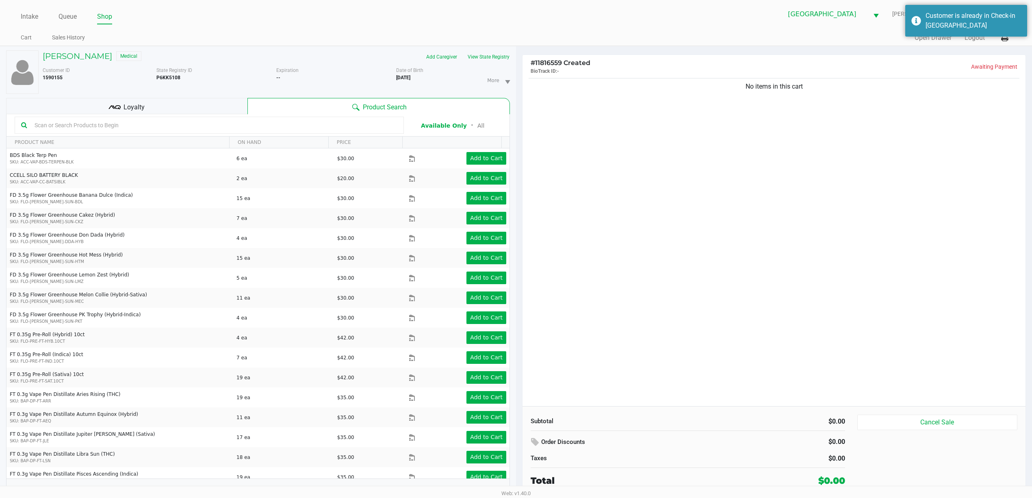
click at [827, 184] on div "No items in this cart" at bounding box center [773, 240] width 503 height 329
click at [71, 123] on input "text" at bounding box center [214, 125] width 366 height 12
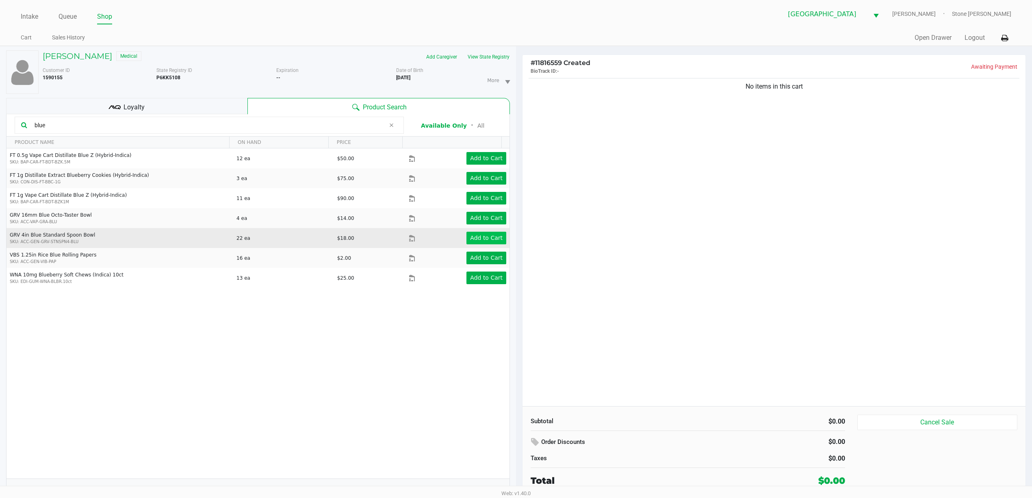
type input "blue"
click at [481, 239] on app-button-loader "Add to Cart" at bounding box center [486, 237] width 32 height 6
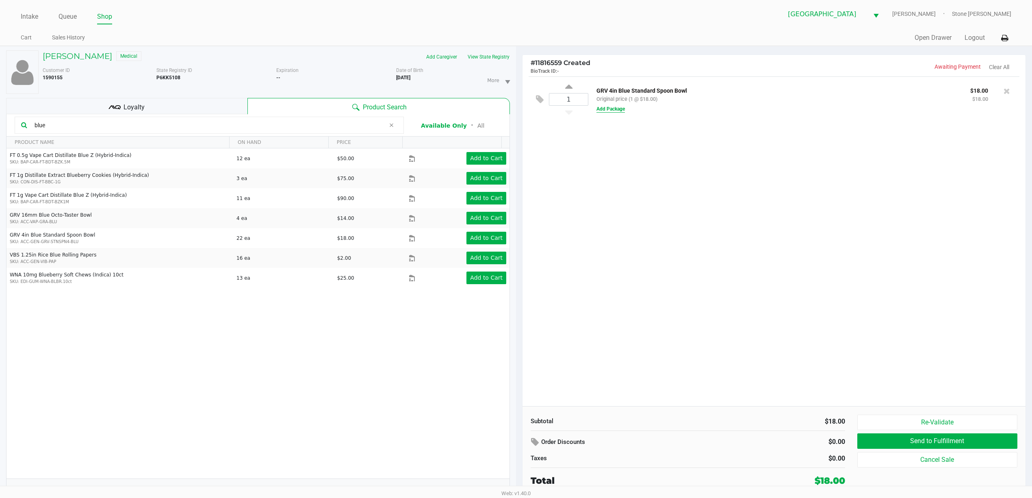
click at [614, 110] on button "Add Package" at bounding box center [610, 108] width 28 height 7
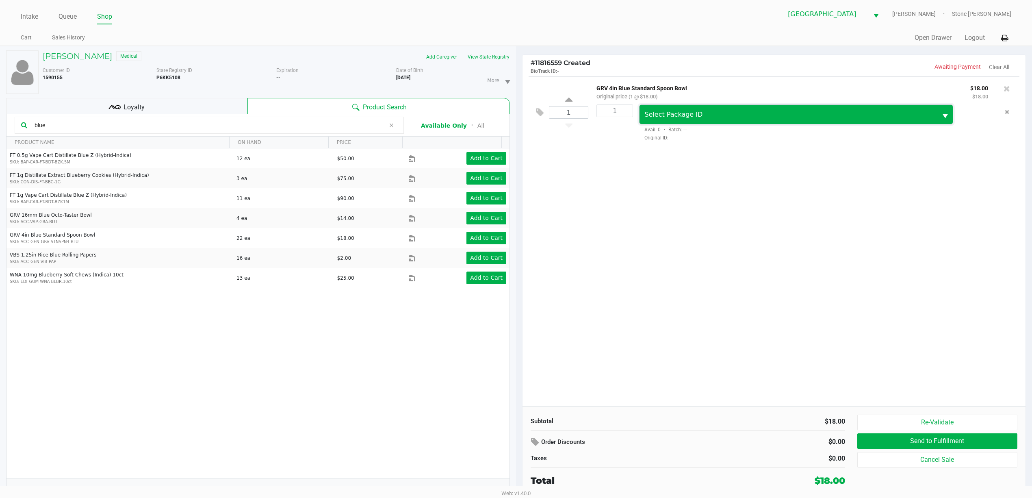
click at [652, 122] on span "Select Package ID" at bounding box center [788, 114] width 298 height 19
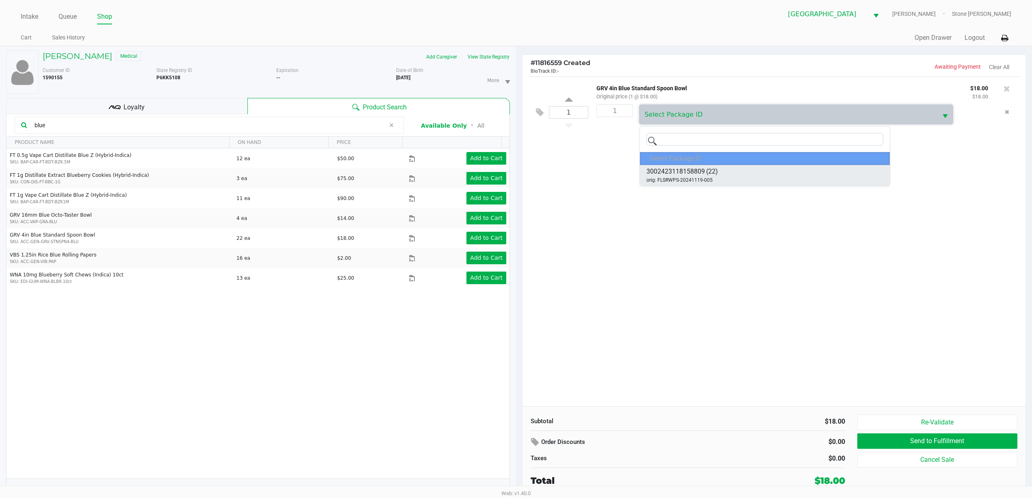
click at [670, 173] on span "3002423118158809" at bounding box center [675, 172] width 58 height 10
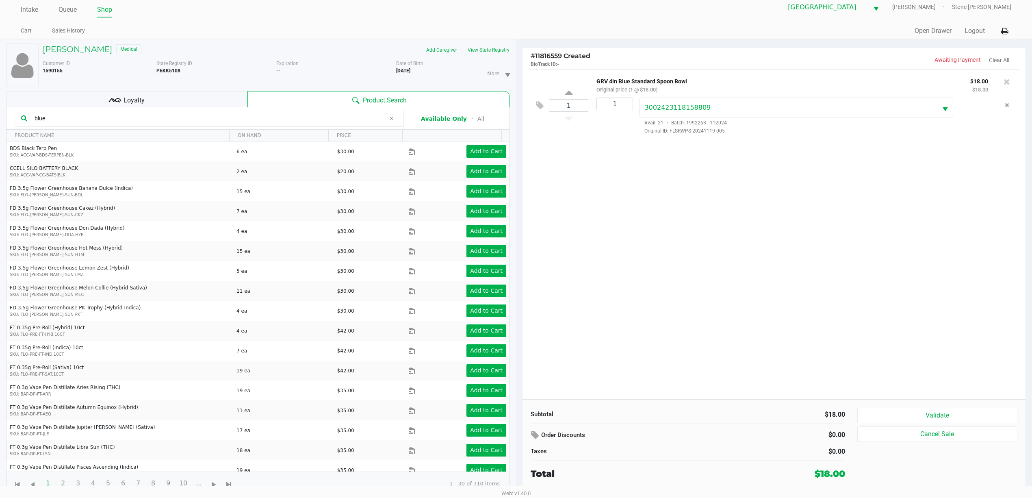
scroll to position [9, 0]
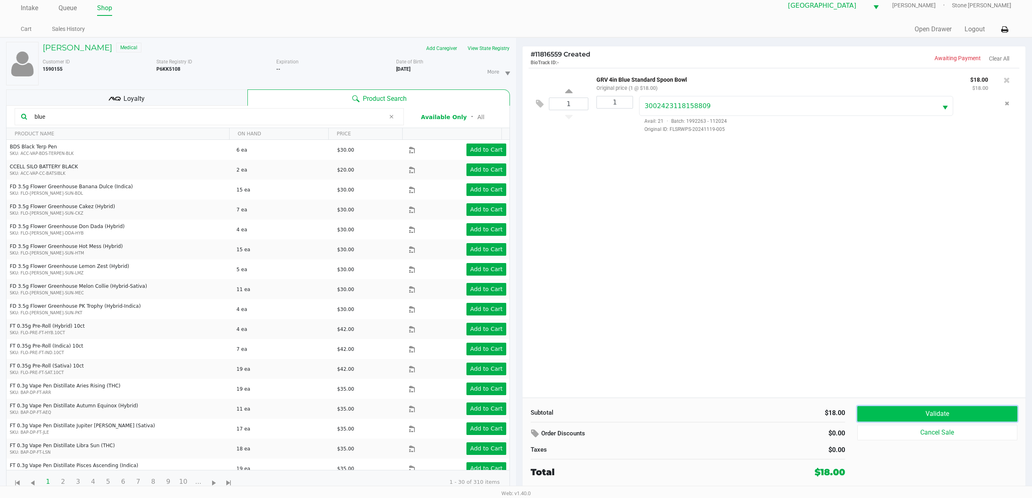
click at [926, 418] on button "Validate" at bounding box center [937, 413] width 160 height 15
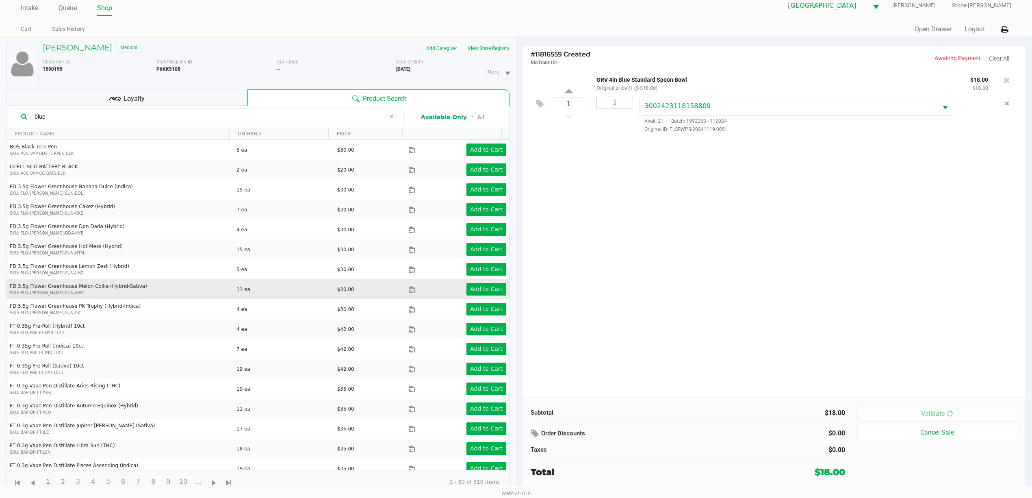
scroll to position [0, 0]
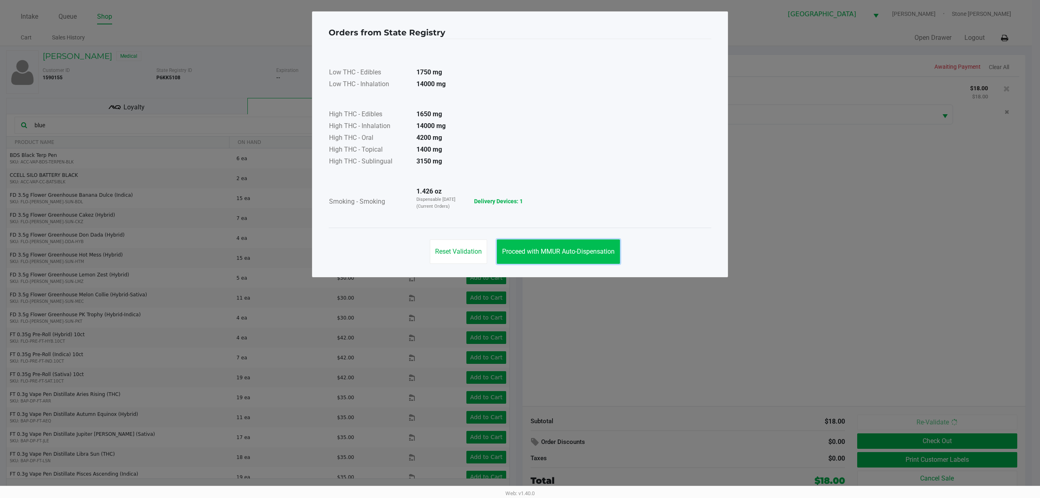
click at [563, 255] on button "Proceed with MMUR Auto-Dispensation" at bounding box center [558, 251] width 123 height 24
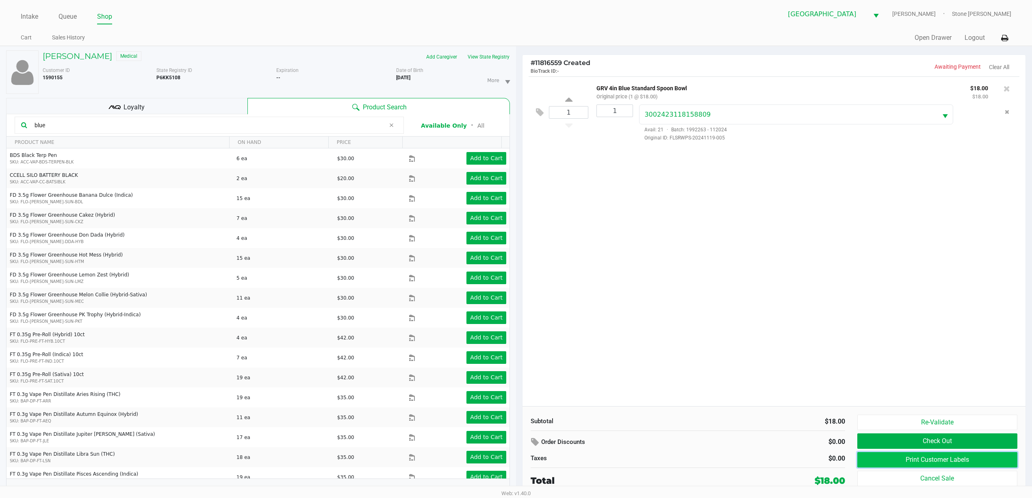
click at [884, 465] on button "Print Customer Labels" at bounding box center [937, 459] width 160 height 15
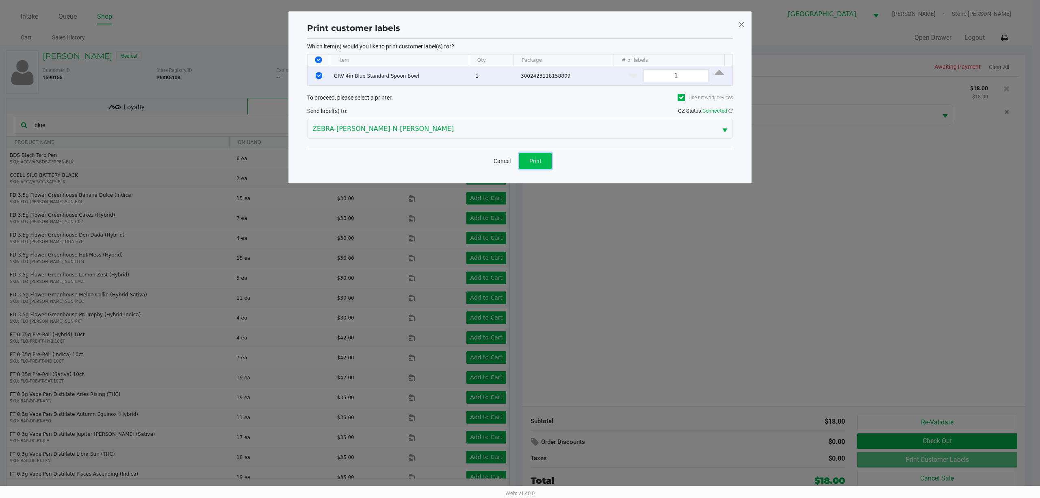
click at [530, 157] on button "Print" at bounding box center [535, 161] width 32 height 16
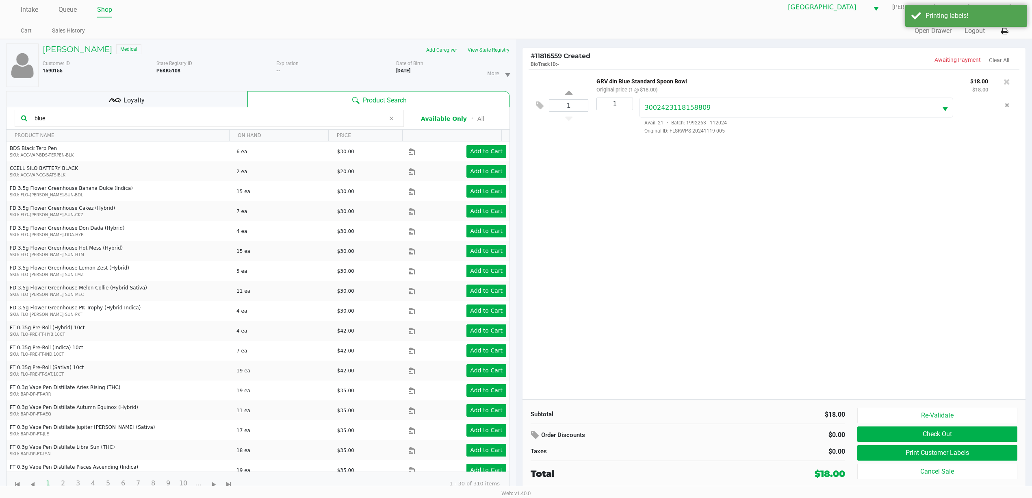
scroll to position [9, 0]
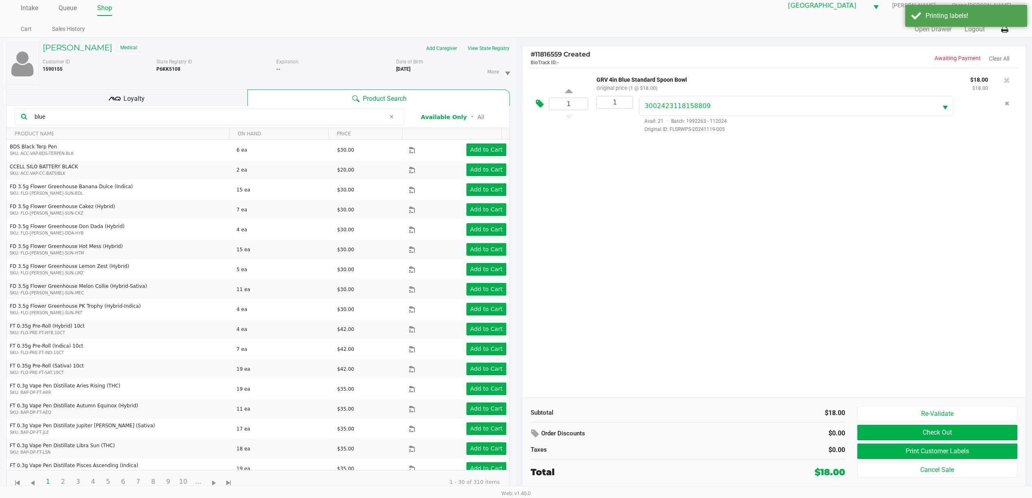
click at [547, 104] on button at bounding box center [541, 103] width 14 height 19
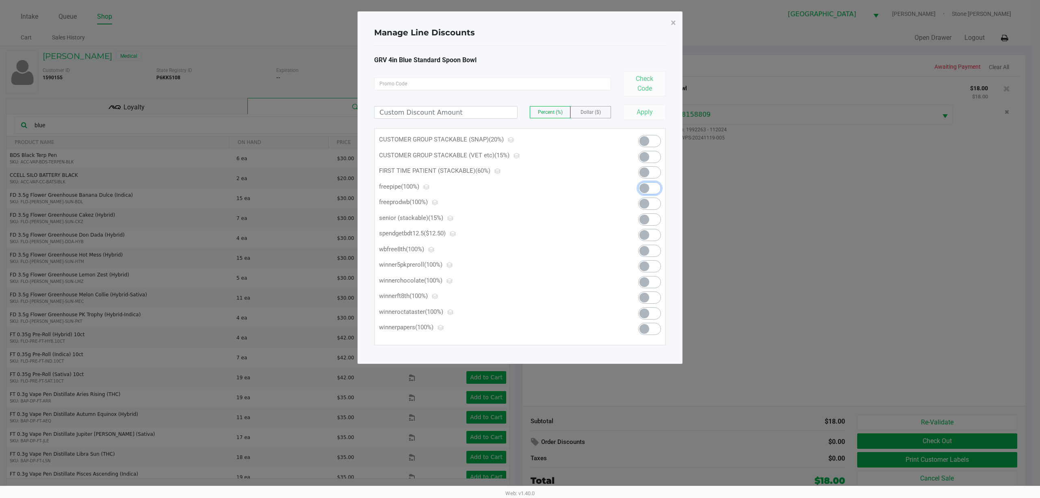
click at [656, 186] on span at bounding box center [649, 188] width 23 height 12
click at [673, 24] on span "×" at bounding box center [673, 22] width 5 height 11
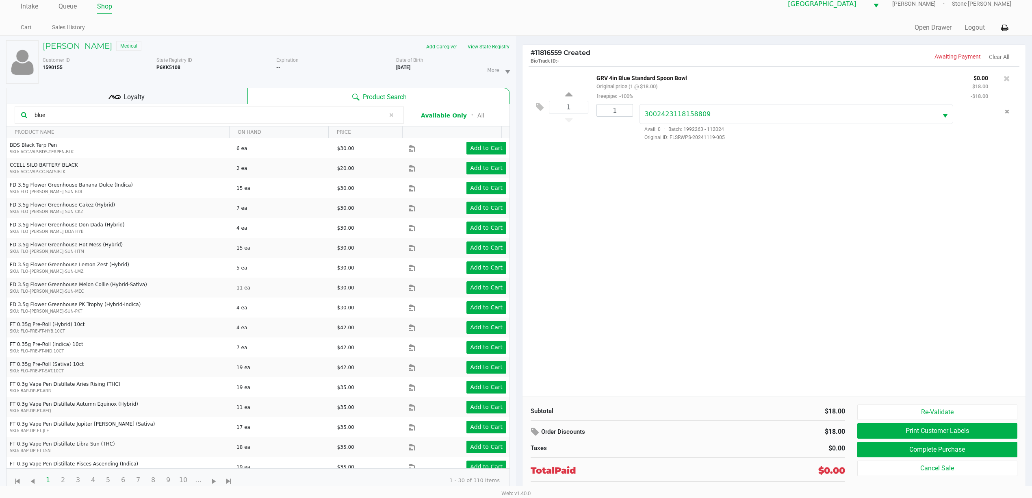
scroll to position [20, 0]
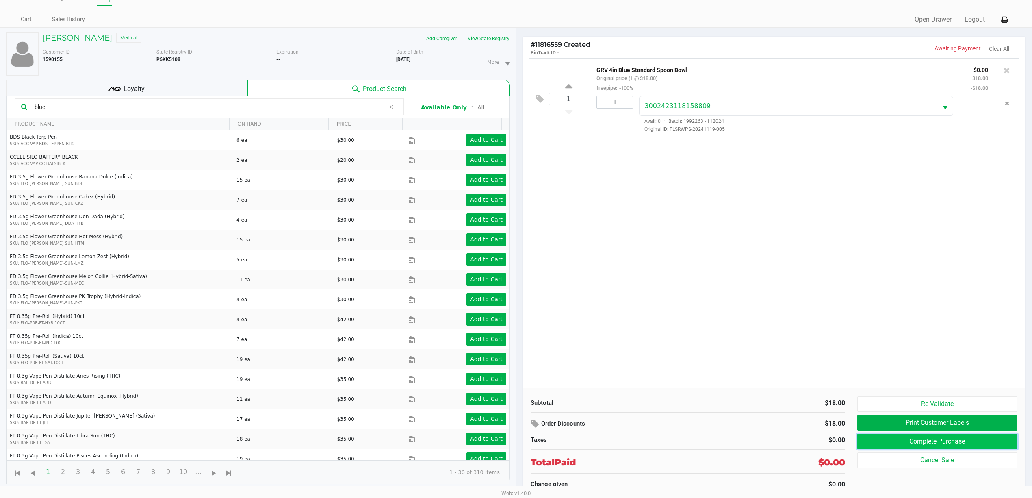
click at [917, 437] on button "Complete Purchase" at bounding box center [937, 440] width 160 height 15
click at [107, 33] on h5 "SHELLEY BROWN" at bounding box center [77, 38] width 69 height 10
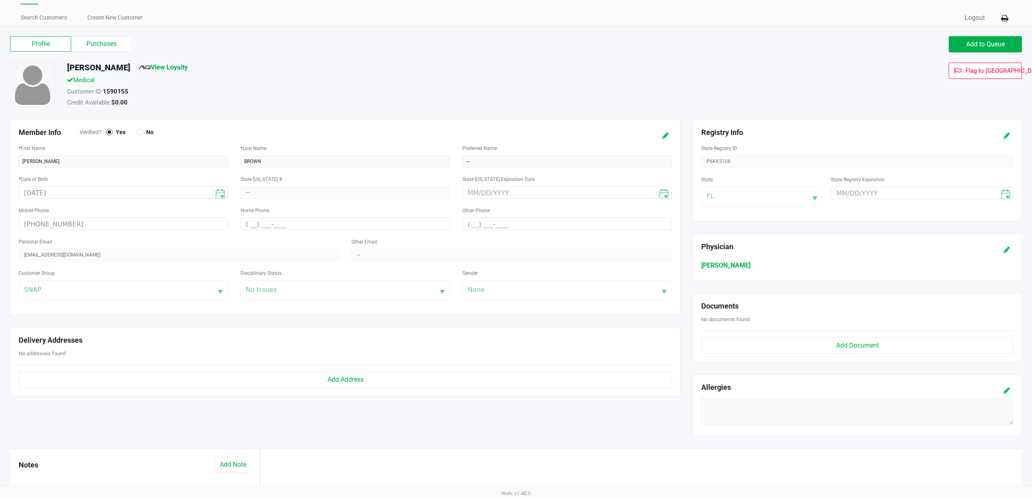
click at [111, 39] on label "Purchases" at bounding box center [101, 43] width 61 height 15
click at [0, 0] on 1 "Purchases" at bounding box center [0, 0] width 0 height 0
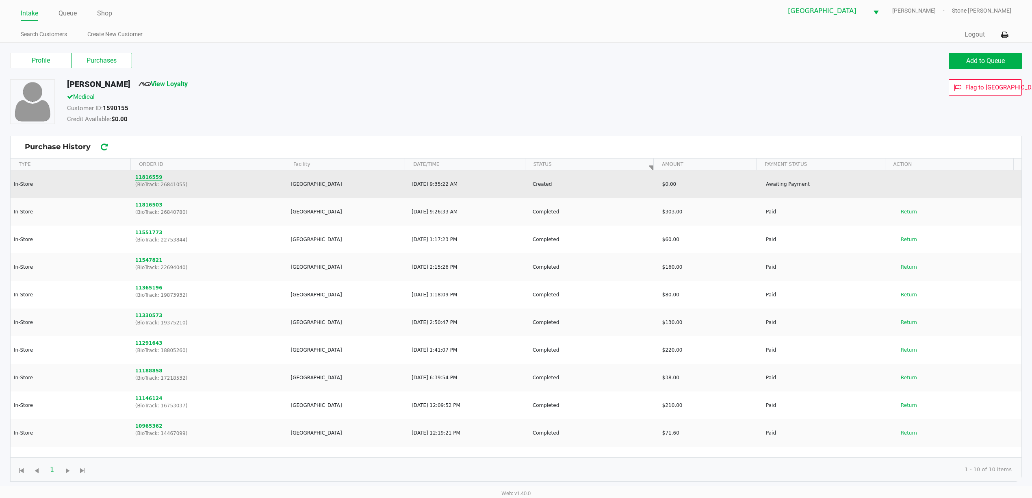
click at [152, 180] on button "11816559" at bounding box center [148, 176] width 27 height 7
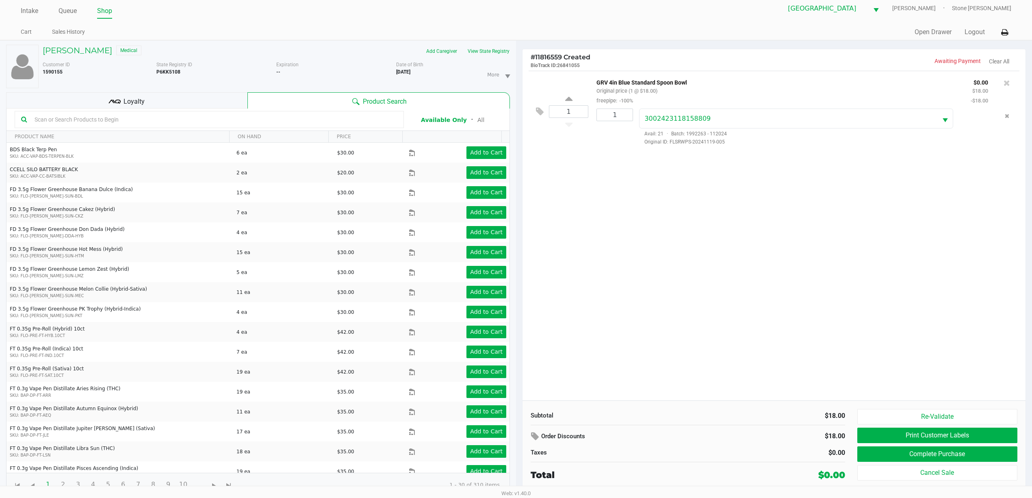
scroll to position [9, 0]
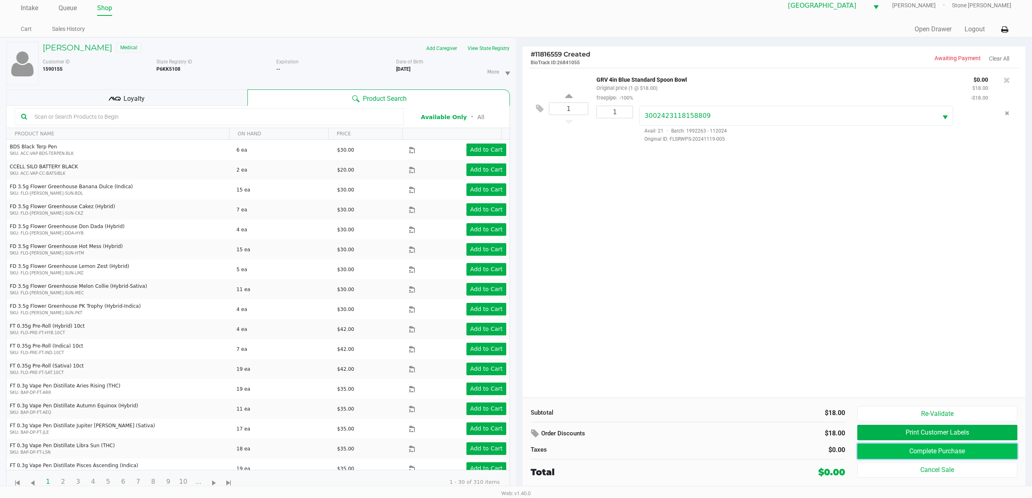
click at [908, 450] on button "Complete Purchase" at bounding box center [937, 450] width 160 height 15
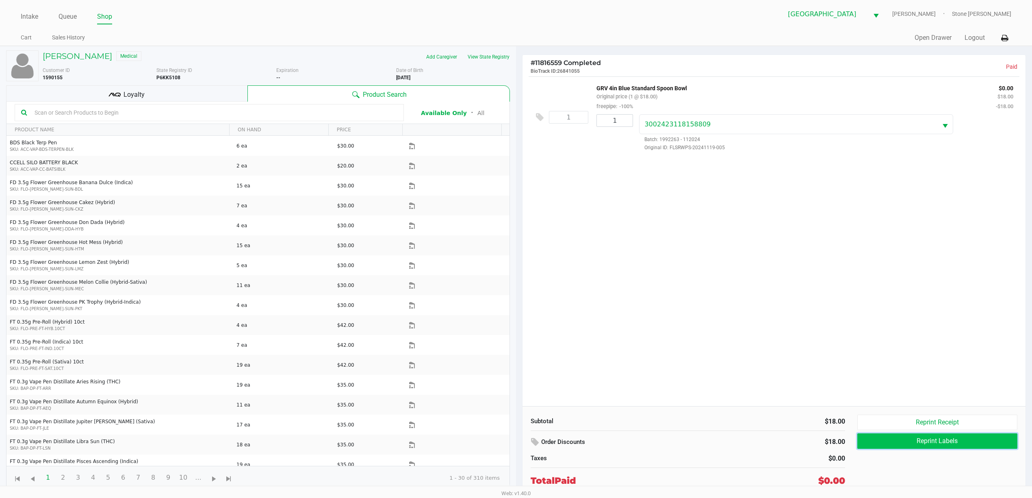
click at [914, 446] on button "Reprint Labels" at bounding box center [937, 440] width 160 height 15
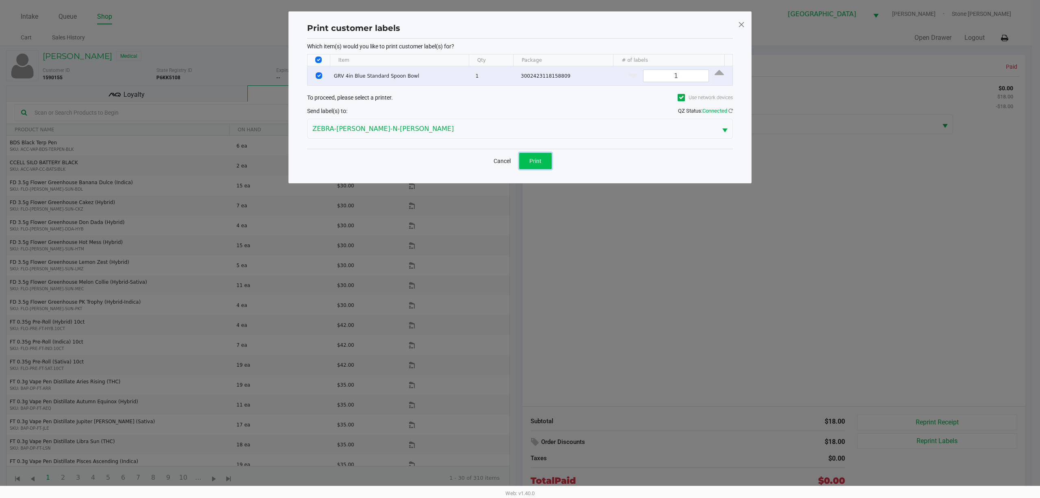
click at [528, 161] on button "Print" at bounding box center [535, 161] width 32 height 16
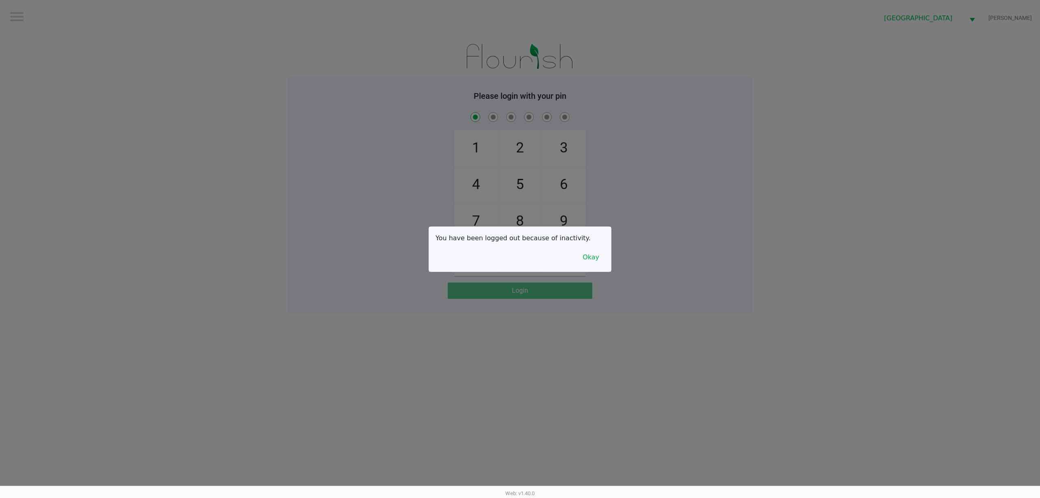
checkbox input "true"
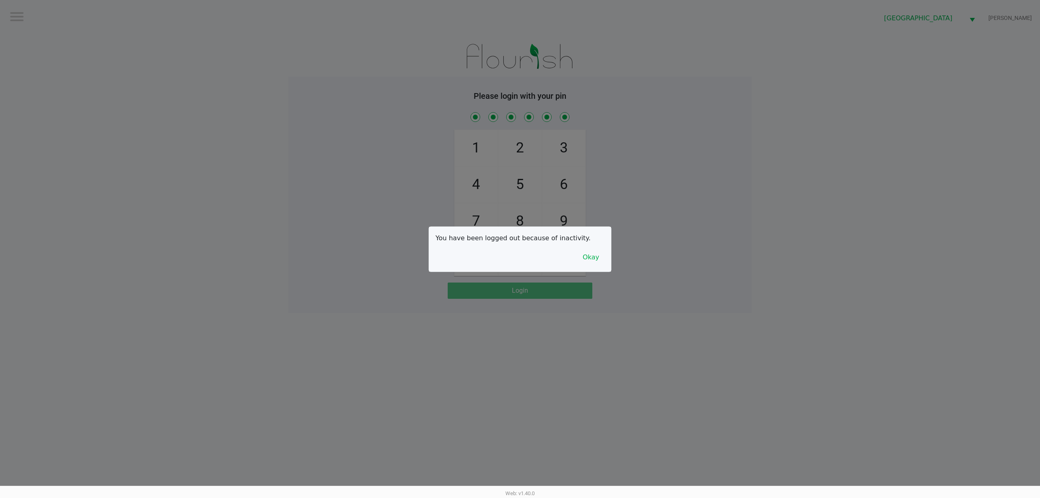
checkbox input "true"
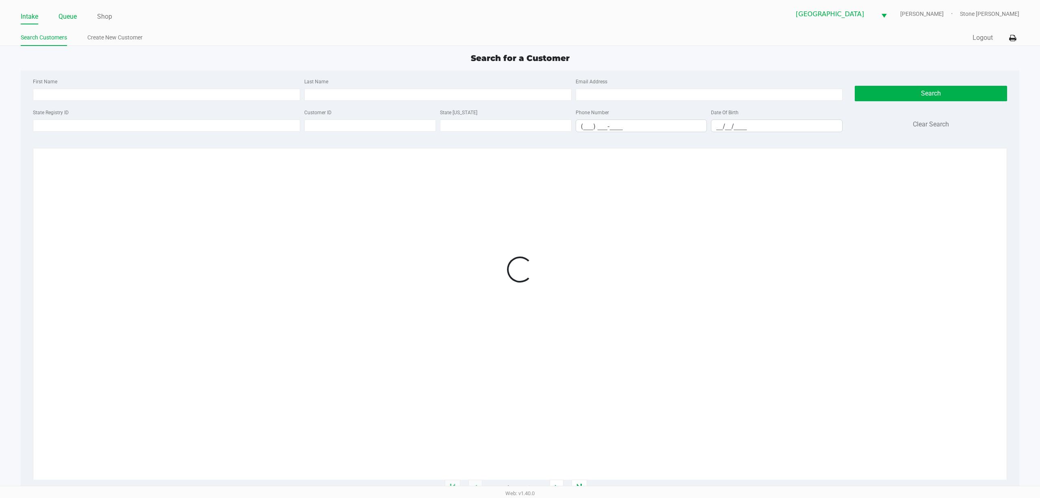
click at [59, 17] on link "Queue" at bounding box center [67, 16] width 18 height 11
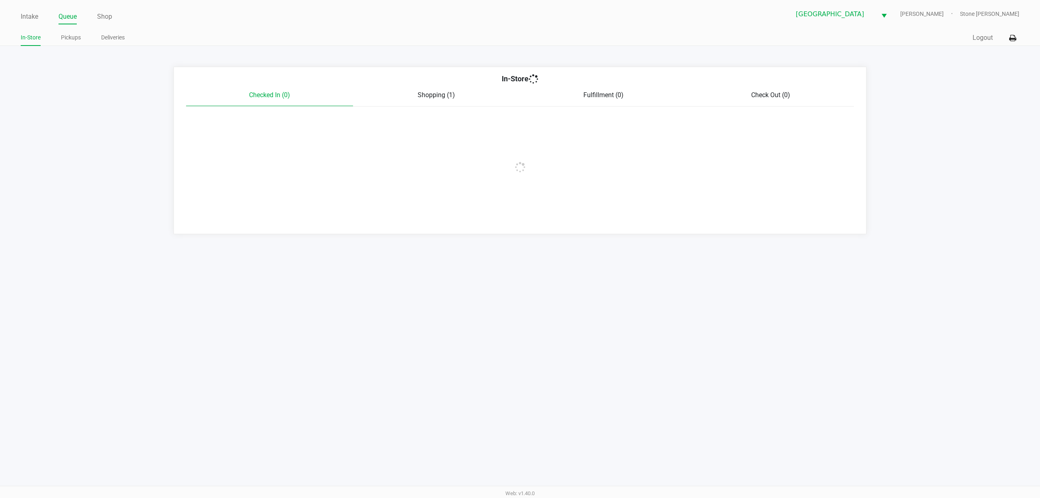
click at [67, 15] on link "Queue" at bounding box center [67, 16] width 18 height 11
click at [70, 37] on link "Pickups" at bounding box center [71, 37] width 20 height 10
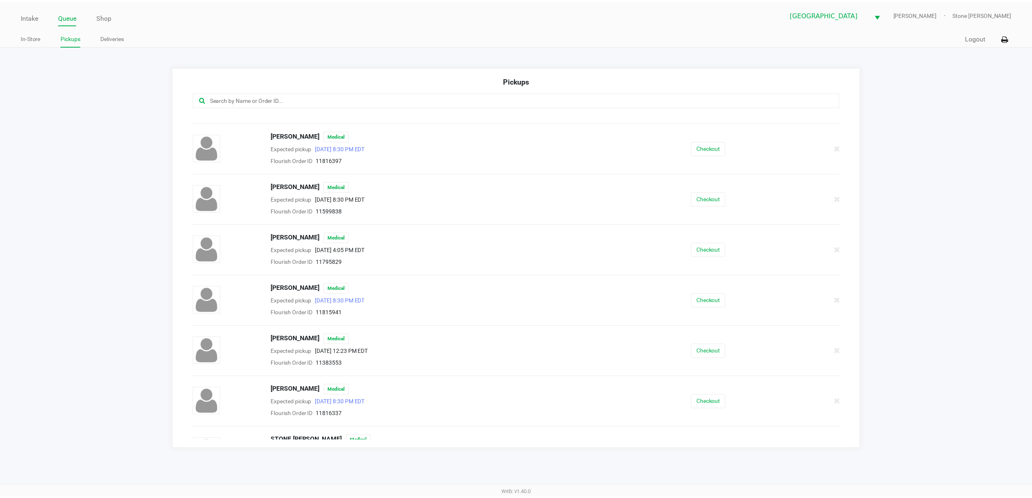
scroll to position [581, 0]
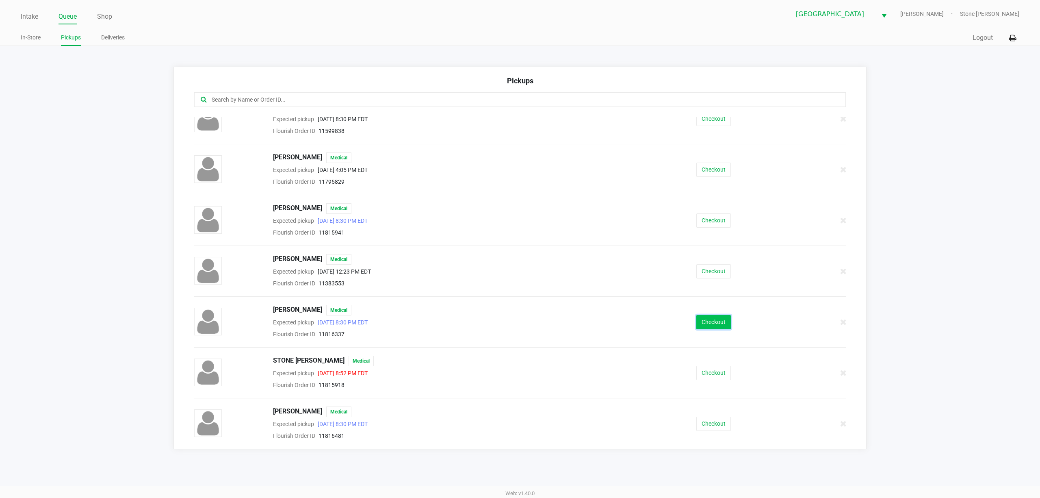
click at [714, 322] on button "Checkout" at bounding box center [713, 322] width 35 height 14
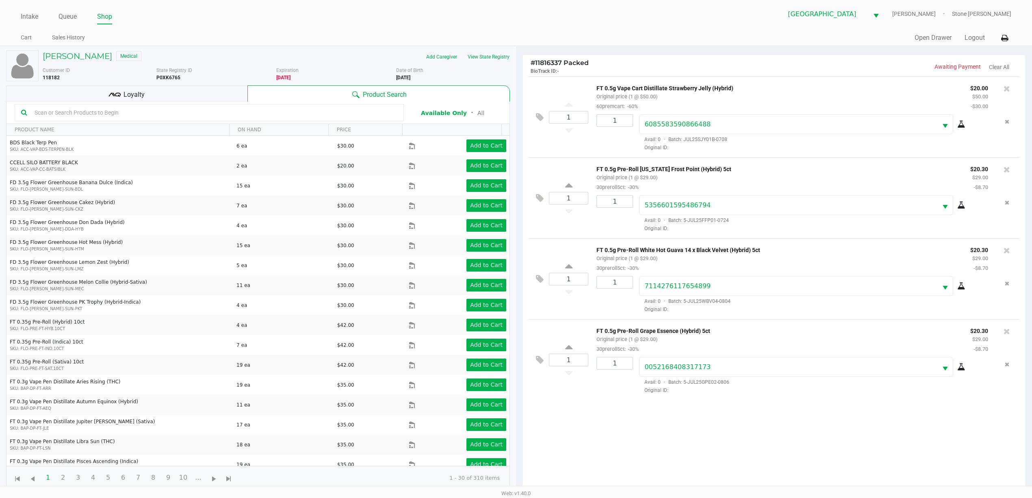
click at [130, 93] on span "Loyalty" at bounding box center [133, 95] width 21 height 10
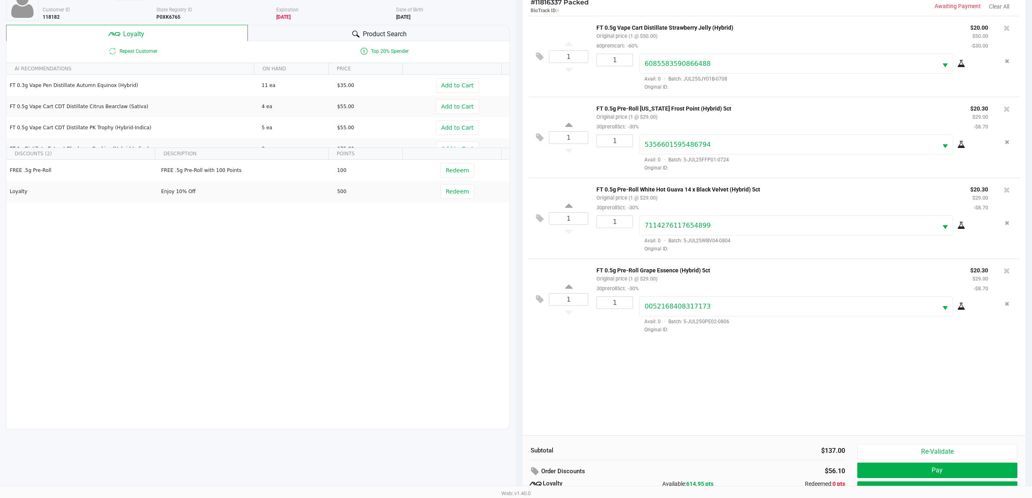
scroll to position [99, 0]
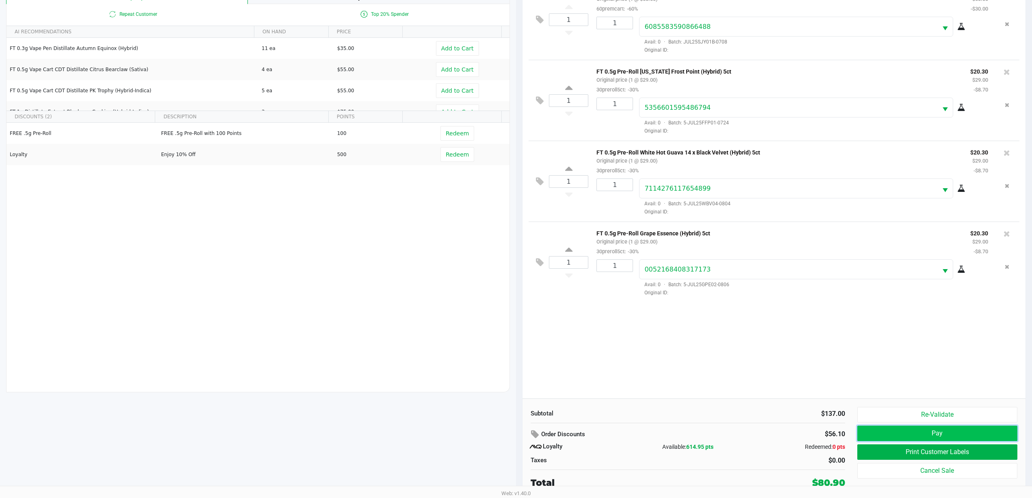
click at [889, 430] on button "Pay" at bounding box center [937, 432] width 160 height 15
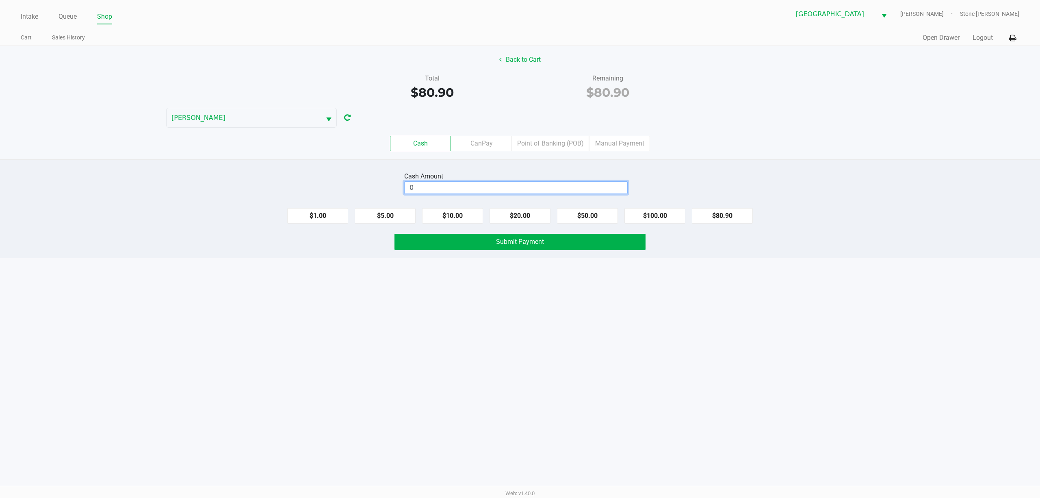
click at [481, 189] on input "0" at bounding box center [516, 188] width 223 height 12
type input "$81.00"
click at [480, 288] on div "Intake Queue Shop Port St. Lucie WC ED-EDD-EDDY Stone Iorio Cart Sales History …" at bounding box center [520, 249] width 1040 height 498
click at [498, 247] on button "Submit Payment" at bounding box center [519, 242] width 251 height 16
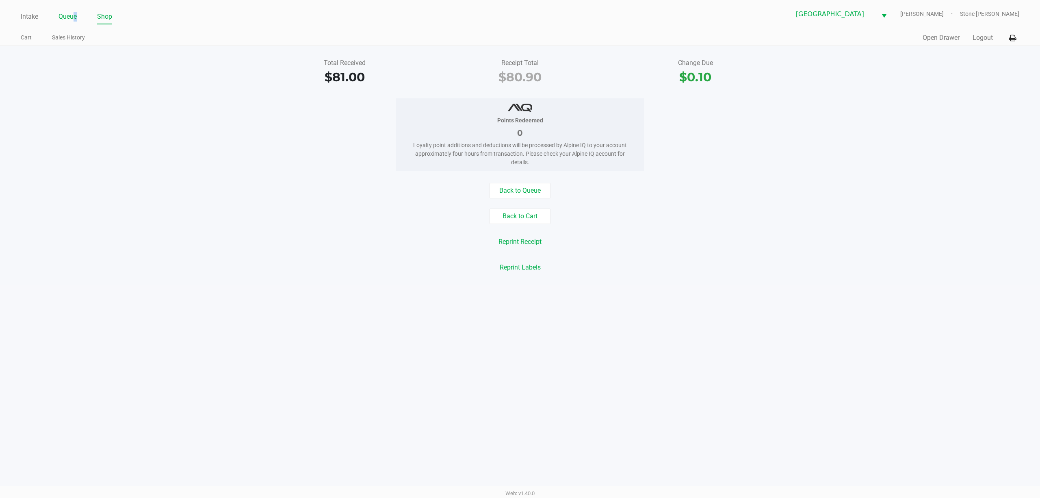
click at [72, 22] on link "Queue" at bounding box center [67, 16] width 18 height 11
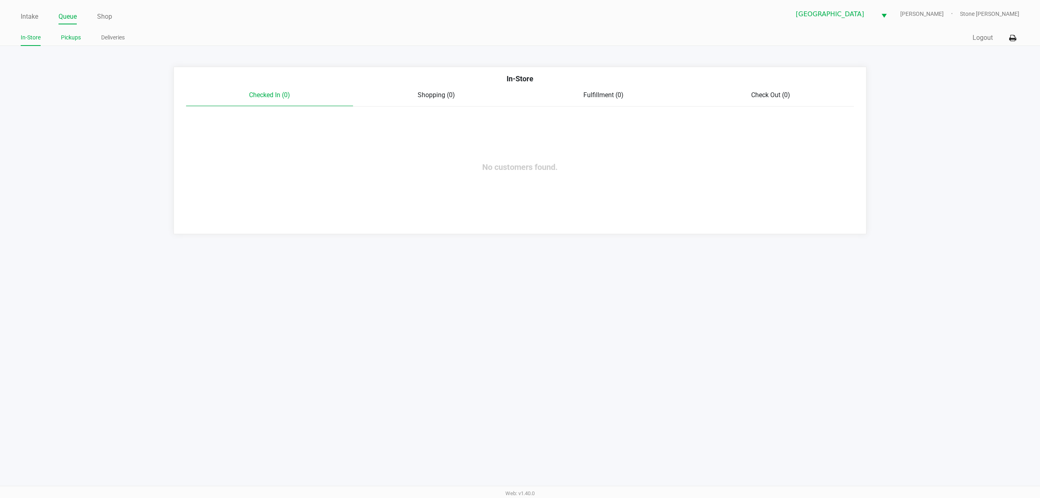
click at [67, 36] on link "Pickups" at bounding box center [71, 37] width 20 height 10
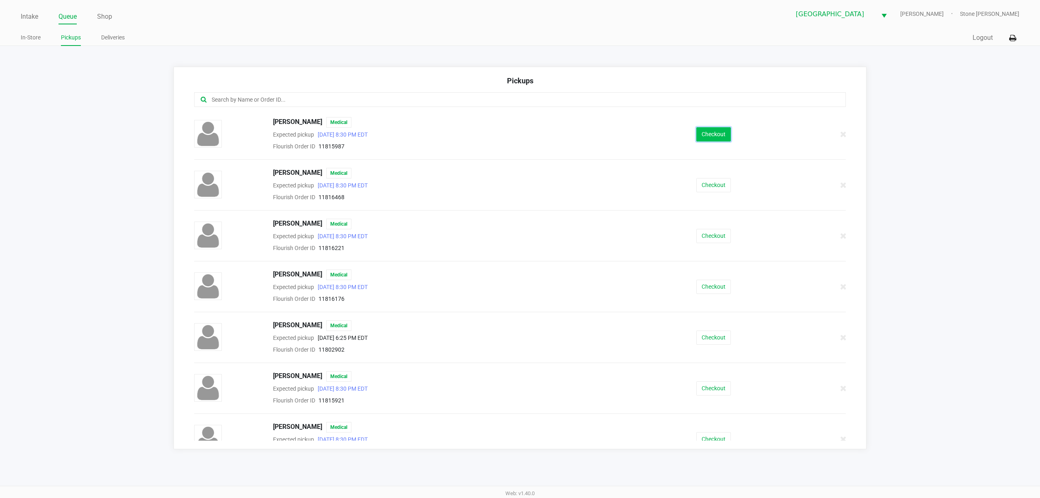
click at [699, 141] on button "Checkout" at bounding box center [713, 134] width 35 height 14
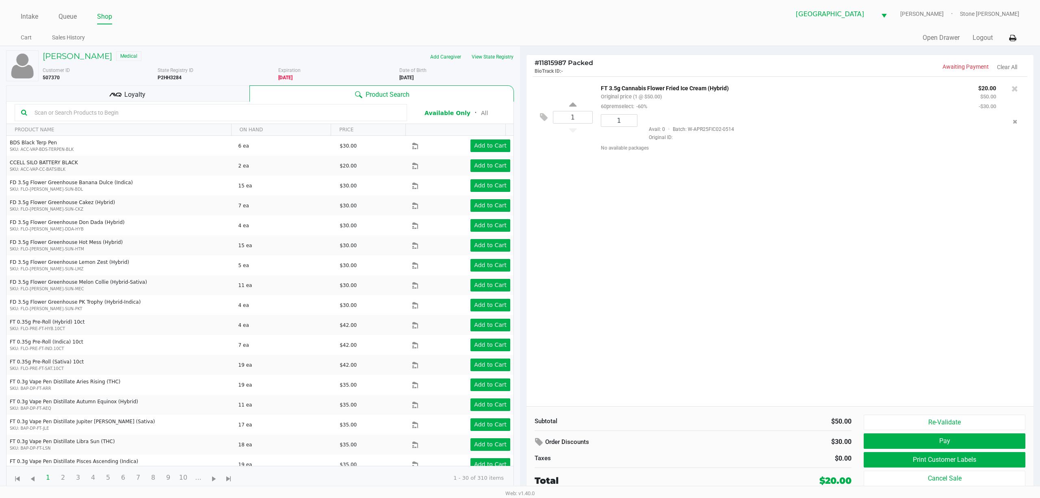
click at [140, 87] on div "ALEXANDRIA DELGADO Medical Add Caregiver View State Registry Customer ID 507370…" at bounding box center [260, 269] width 508 height 447
click at [140, 105] on div at bounding box center [211, 112] width 392 height 17
click at [140, 98] on span "Loyalty" at bounding box center [134, 95] width 21 height 10
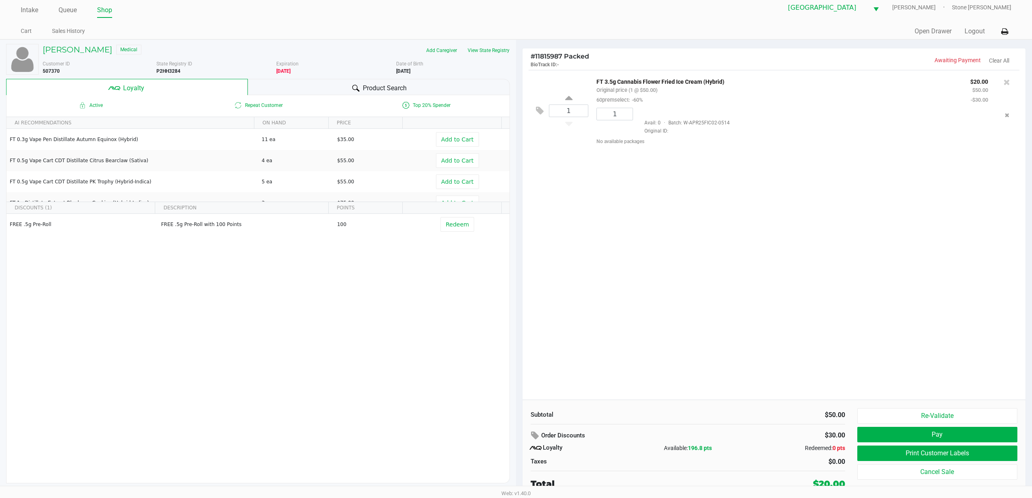
scroll to position [9, 0]
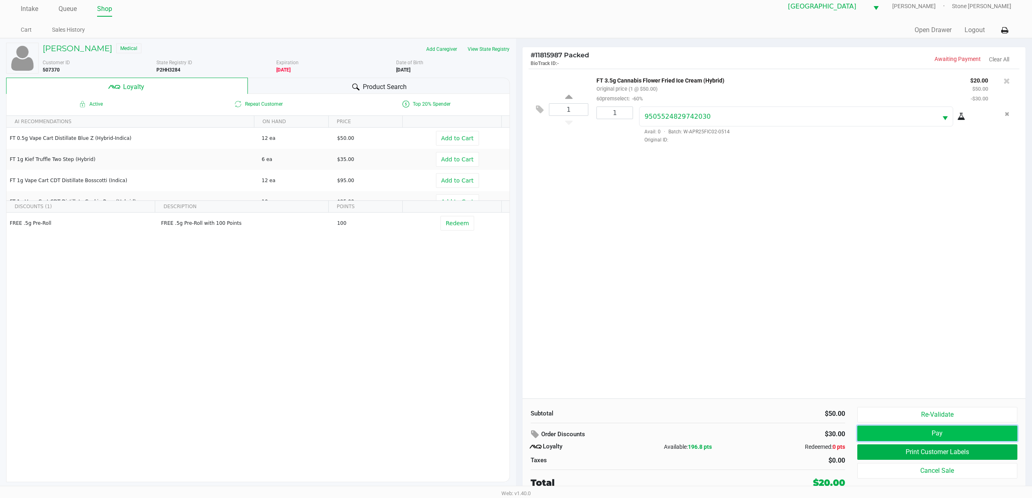
click at [886, 435] on button "Pay" at bounding box center [937, 432] width 160 height 15
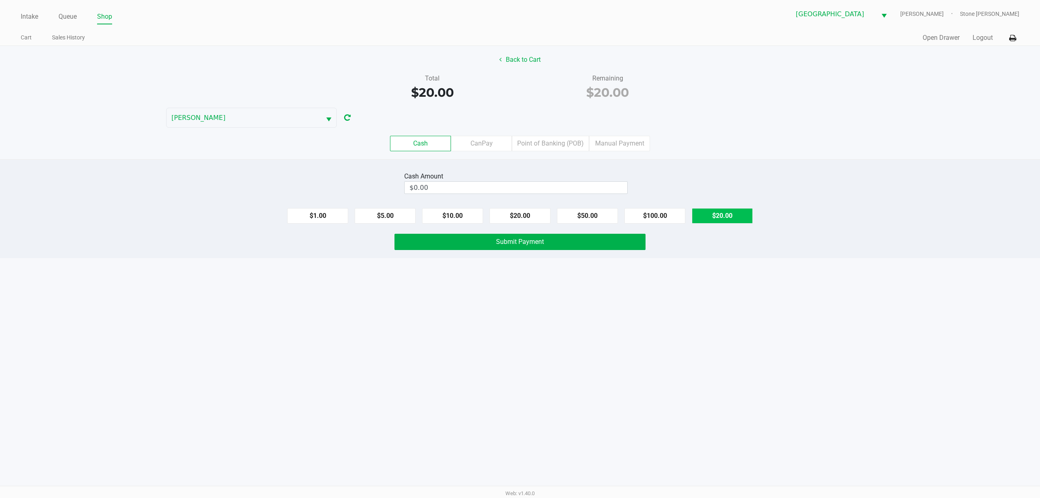
click at [710, 222] on button "$20.00" at bounding box center [722, 215] width 61 height 15
type input "$20.00"
click at [541, 241] on span "Submit Payment" at bounding box center [520, 242] width 48 height 8
